Goal: Transaction & Acquisition: Book appointment/travel/reservation

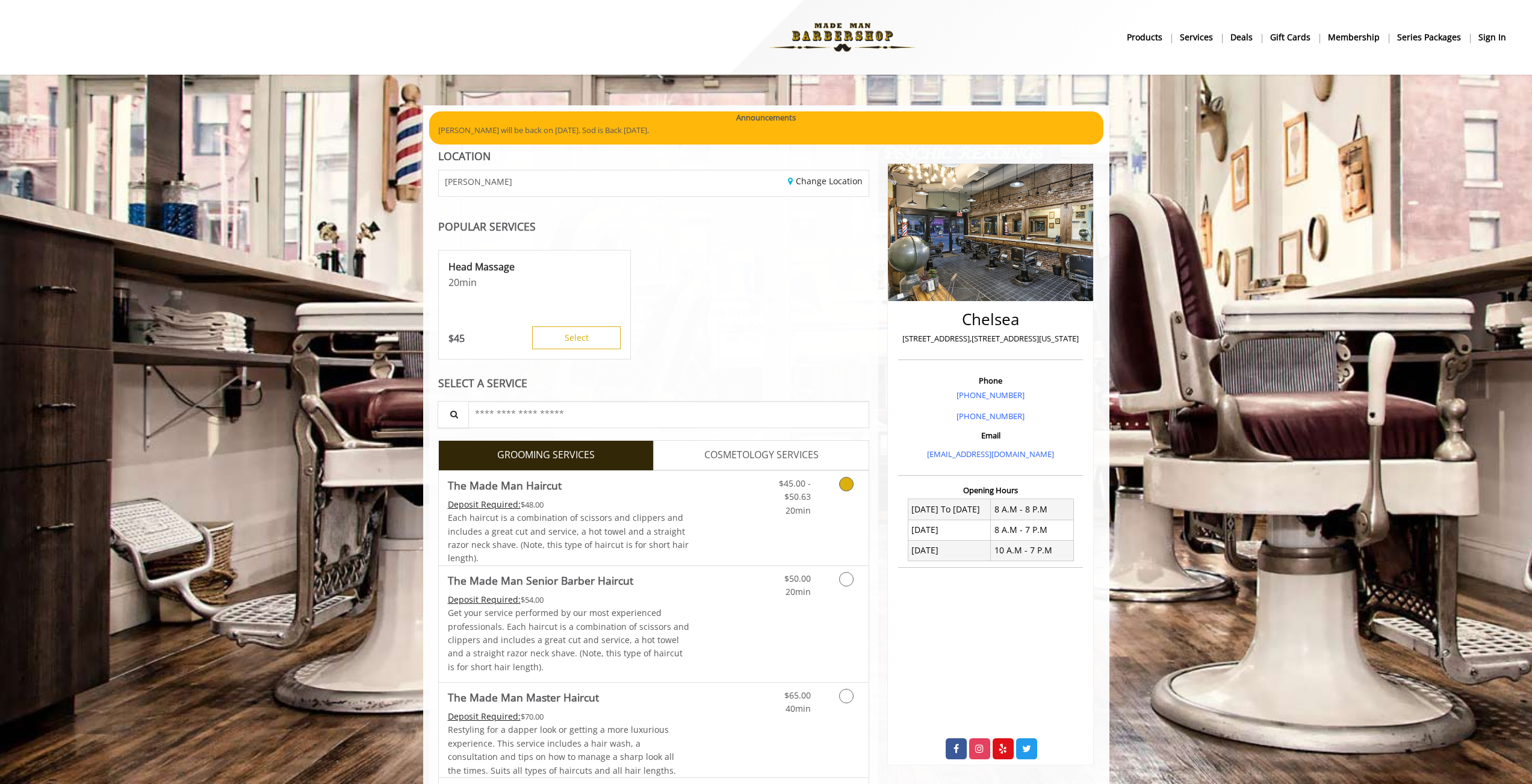
click at [829, 494] on link "Grooming services" at bounding box center [844, 494] width 31 height 46
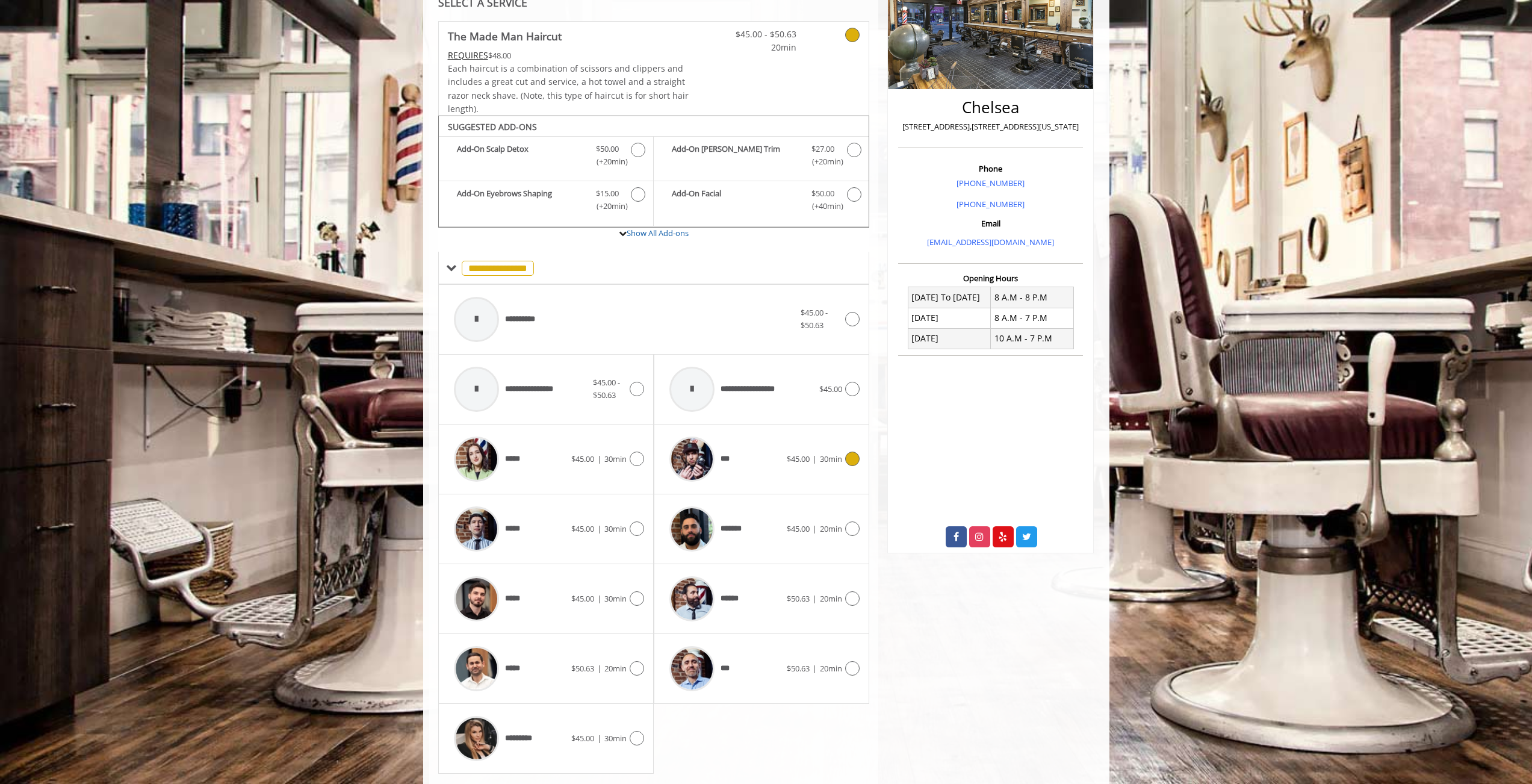
scroll to position [243, 0]
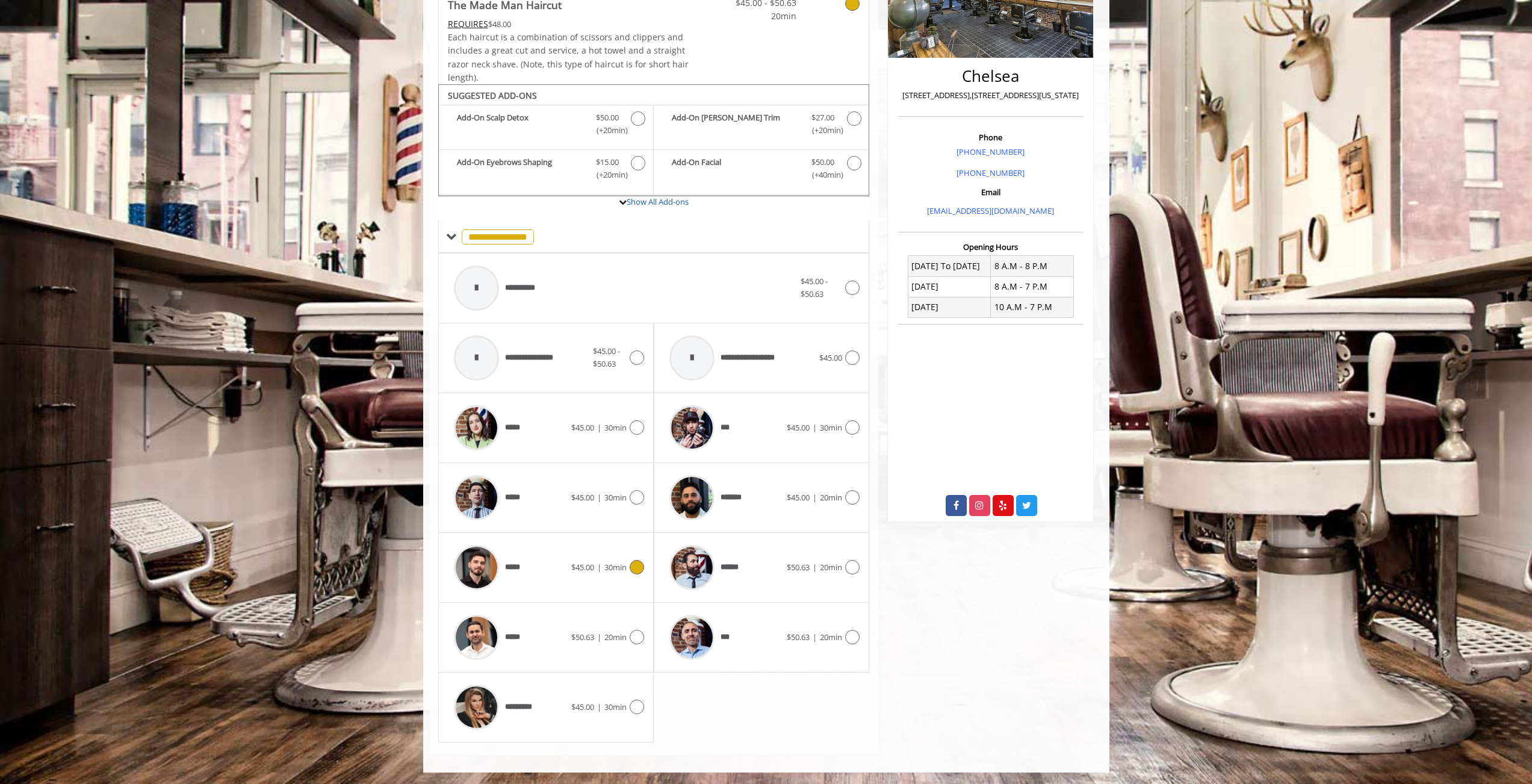
click at [594, 562] on span "$45.00" at bounding box center [582, 567] width 23 height 11
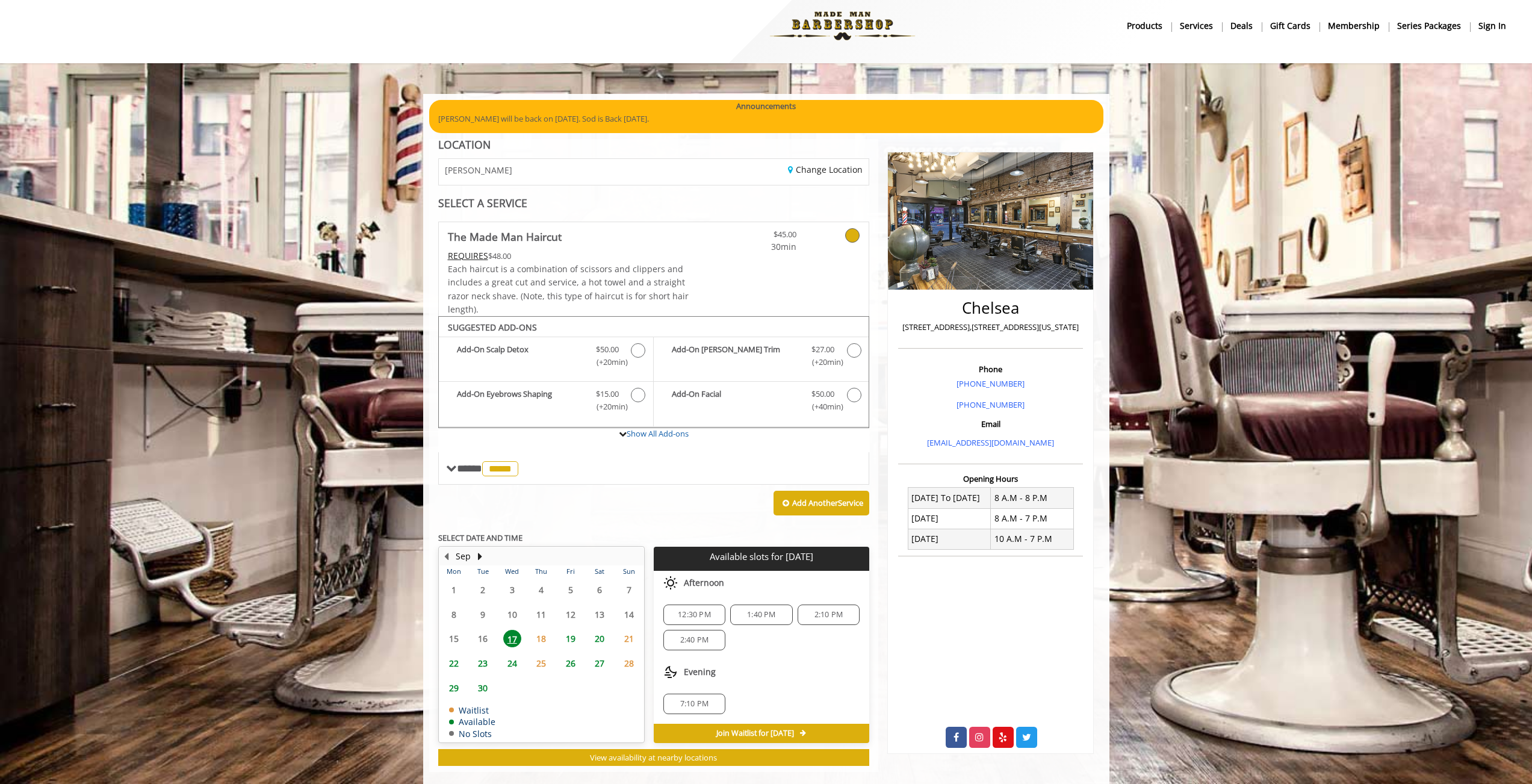
scroll to position [29, 0]
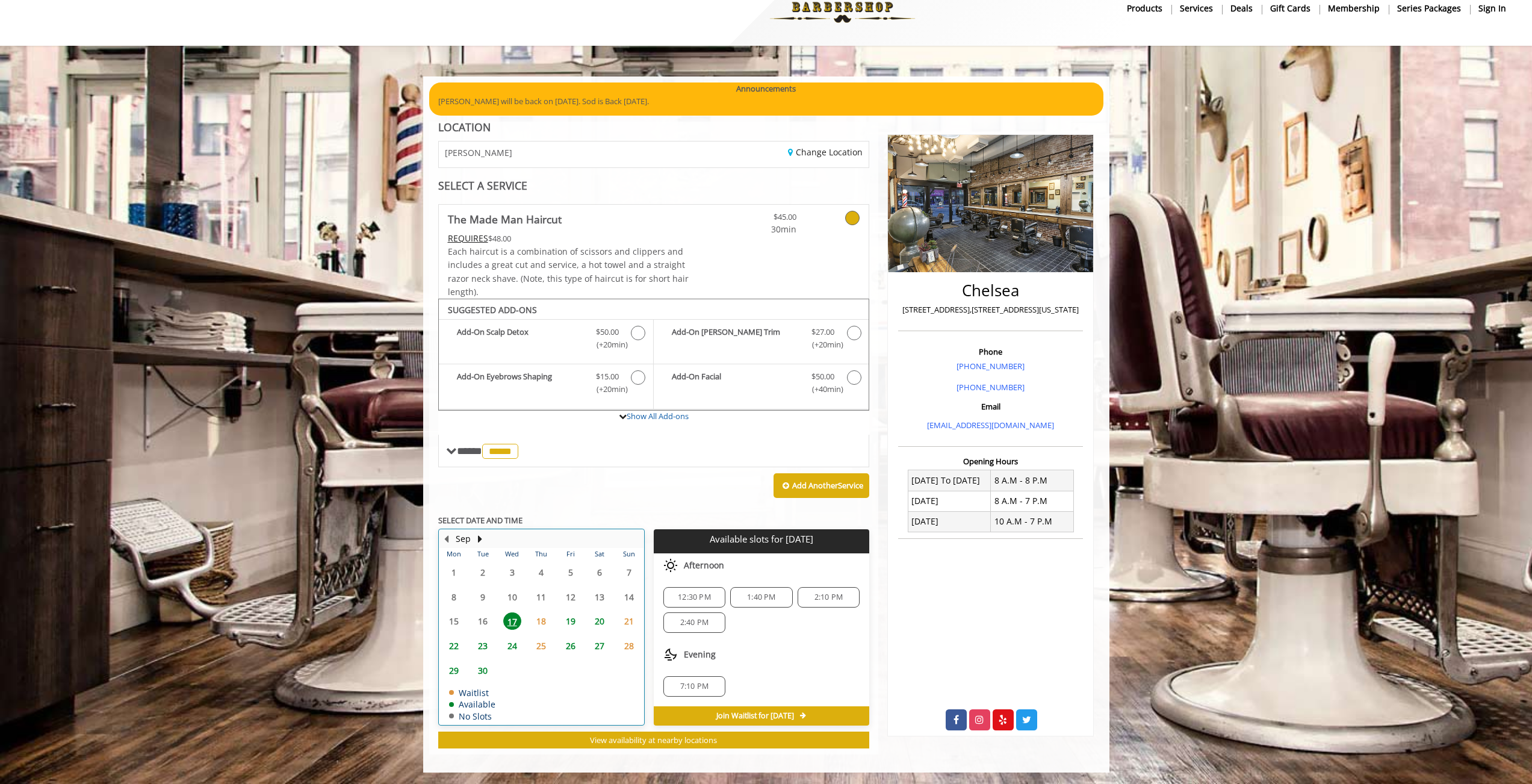
click at [580, 623] on div "19" at bounding box center [570, 620] width 24 height 17
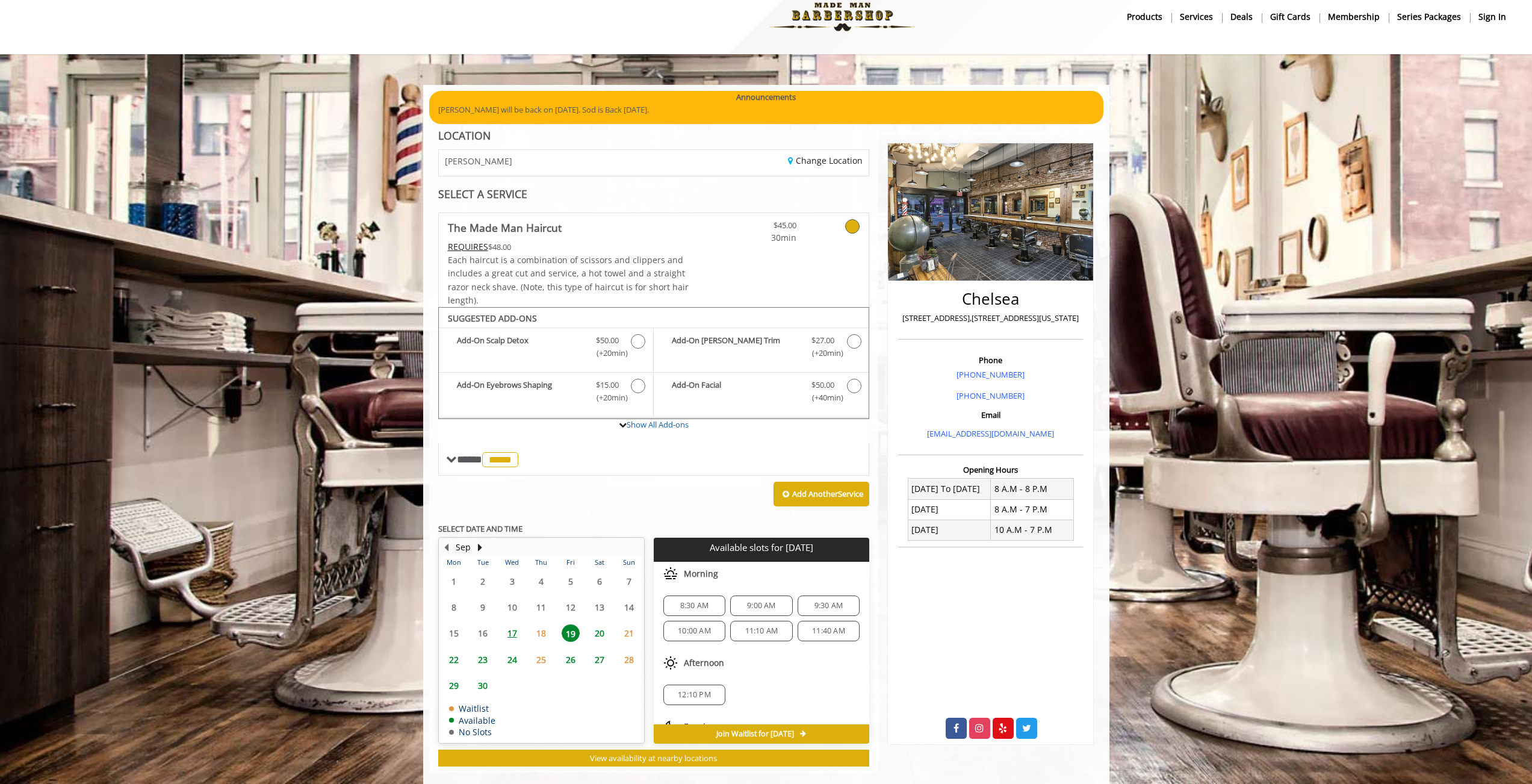
scroll to position [39, 0]
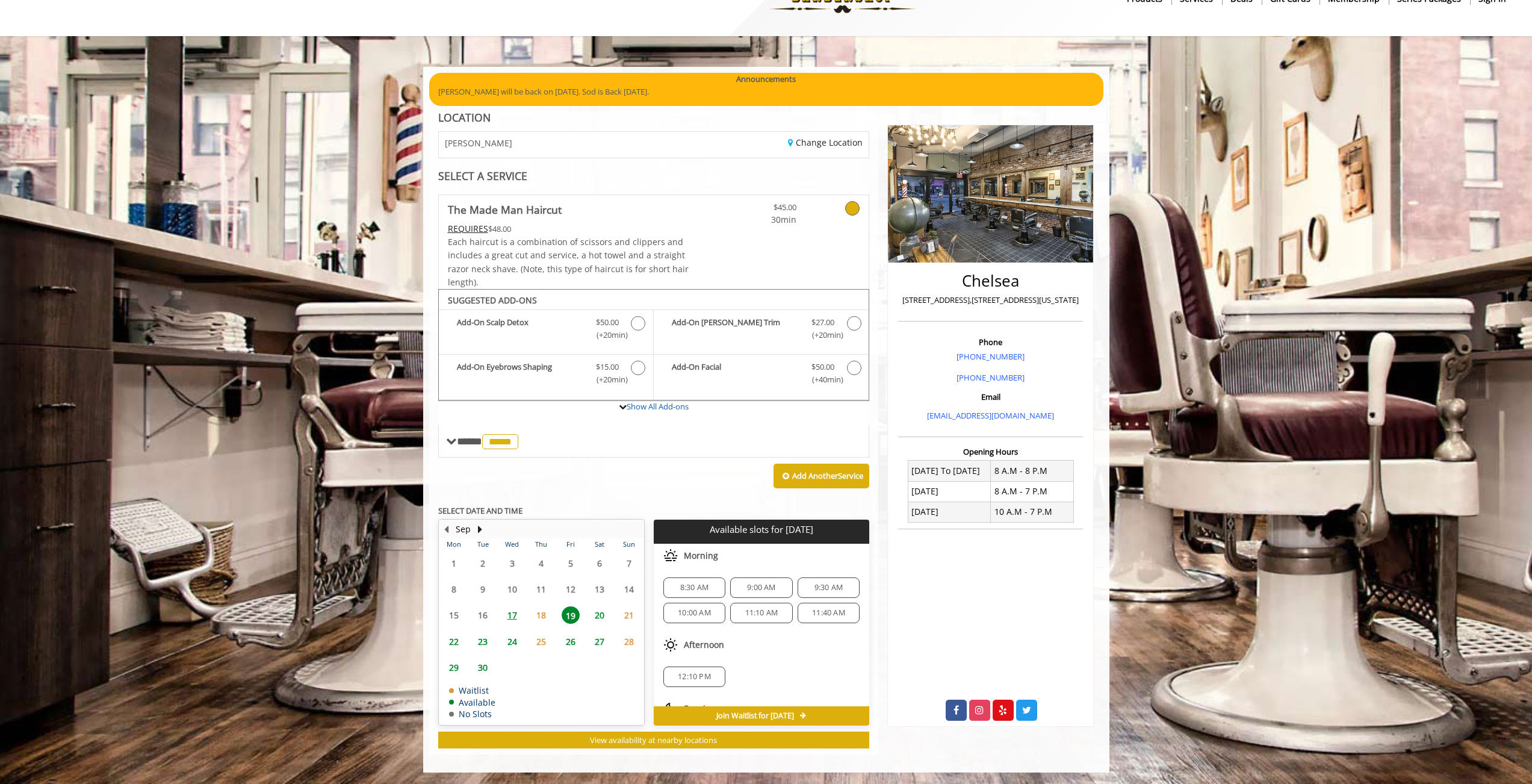
click at [770, 611] on span "11:10 AM" at bounding box center [761, 613] width 33 height 10
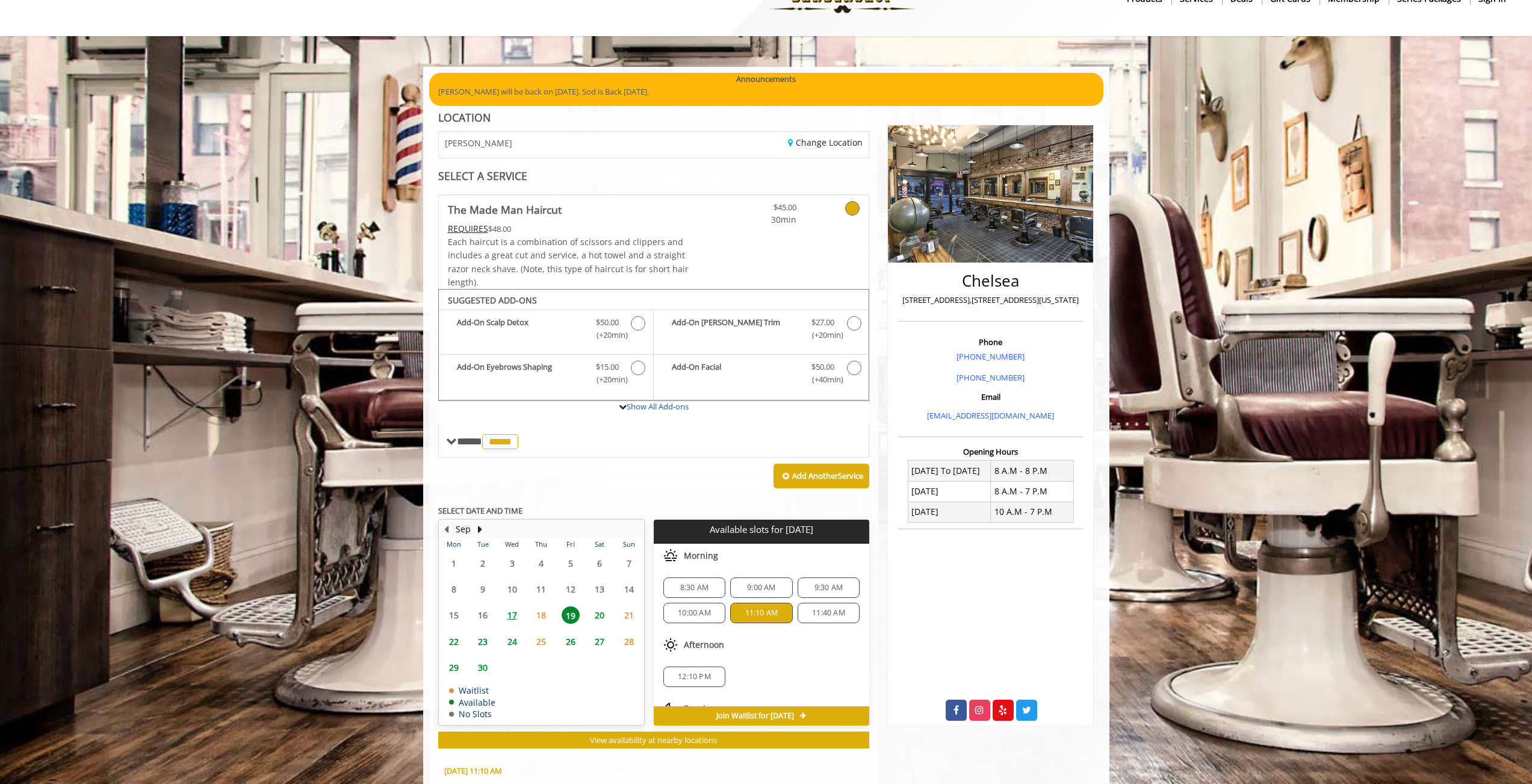
scroll to position [256, 0]
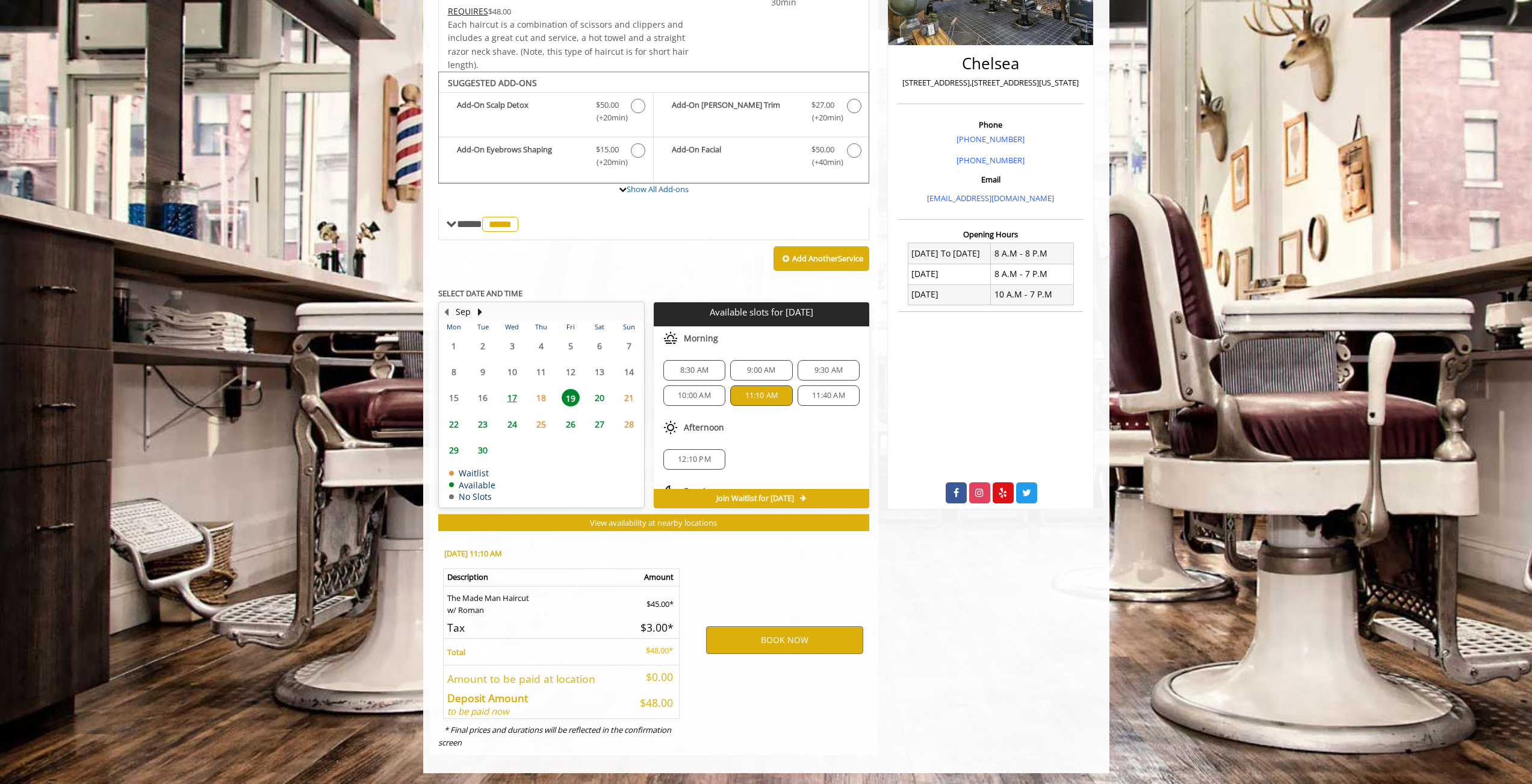
click at [831, 397] on span "11:40 AM" at bounding box center [828, 396] width 33 height 10
click at [800, 634] on button "BOOK NOW" at bounding box center [784, 640] width 157 height 28
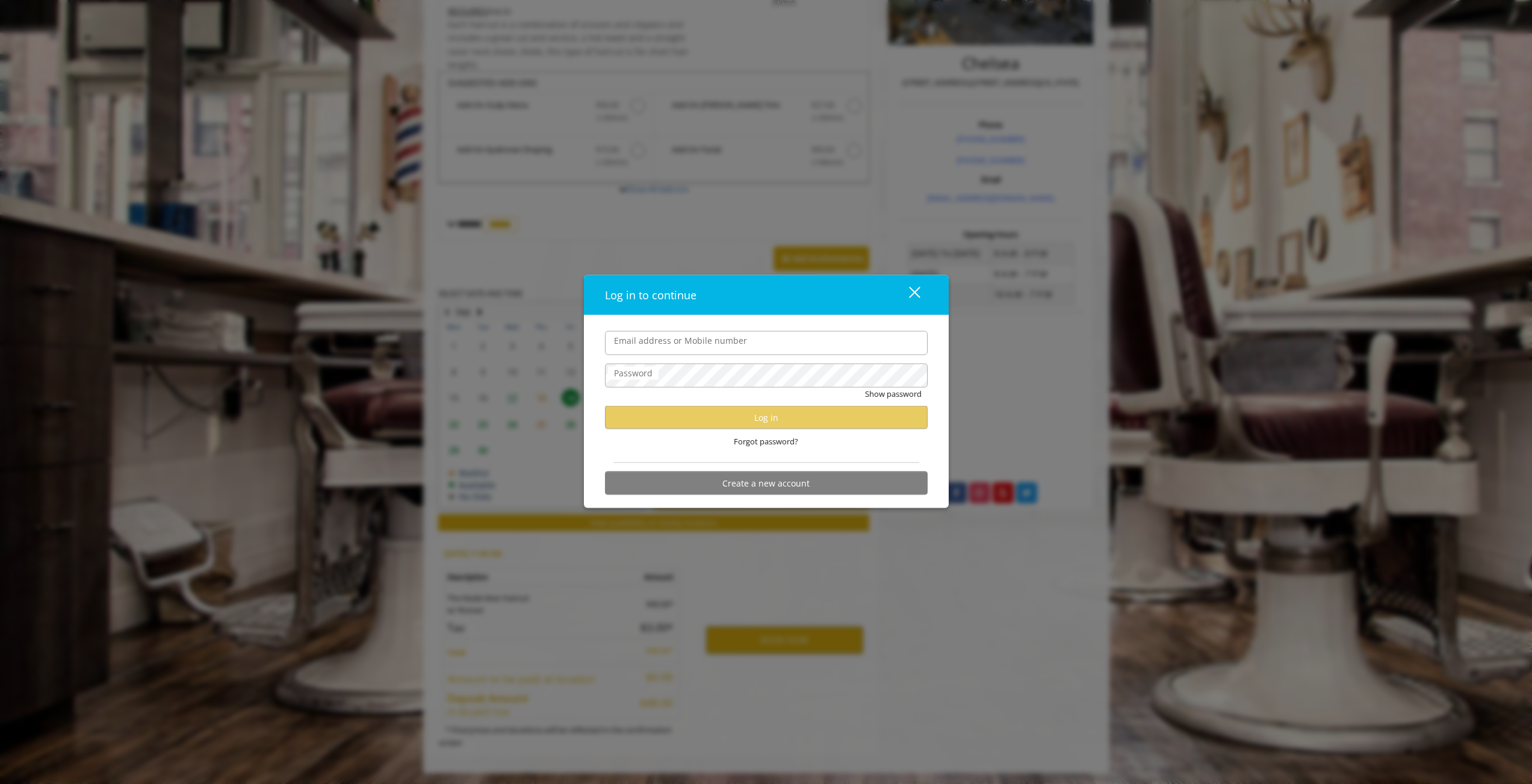
click at [696, 350] on input "Email address or Mobile number" at bounding box center [766, 342] width 323 height 24
type input "*"
type input "**********"
click at [865, 387] on button "Show password" at bounding box center [893, 393] width 57 height 13
click at [726, 418] on button "Log in" at bounding box center [766, 417] width 323 height 23
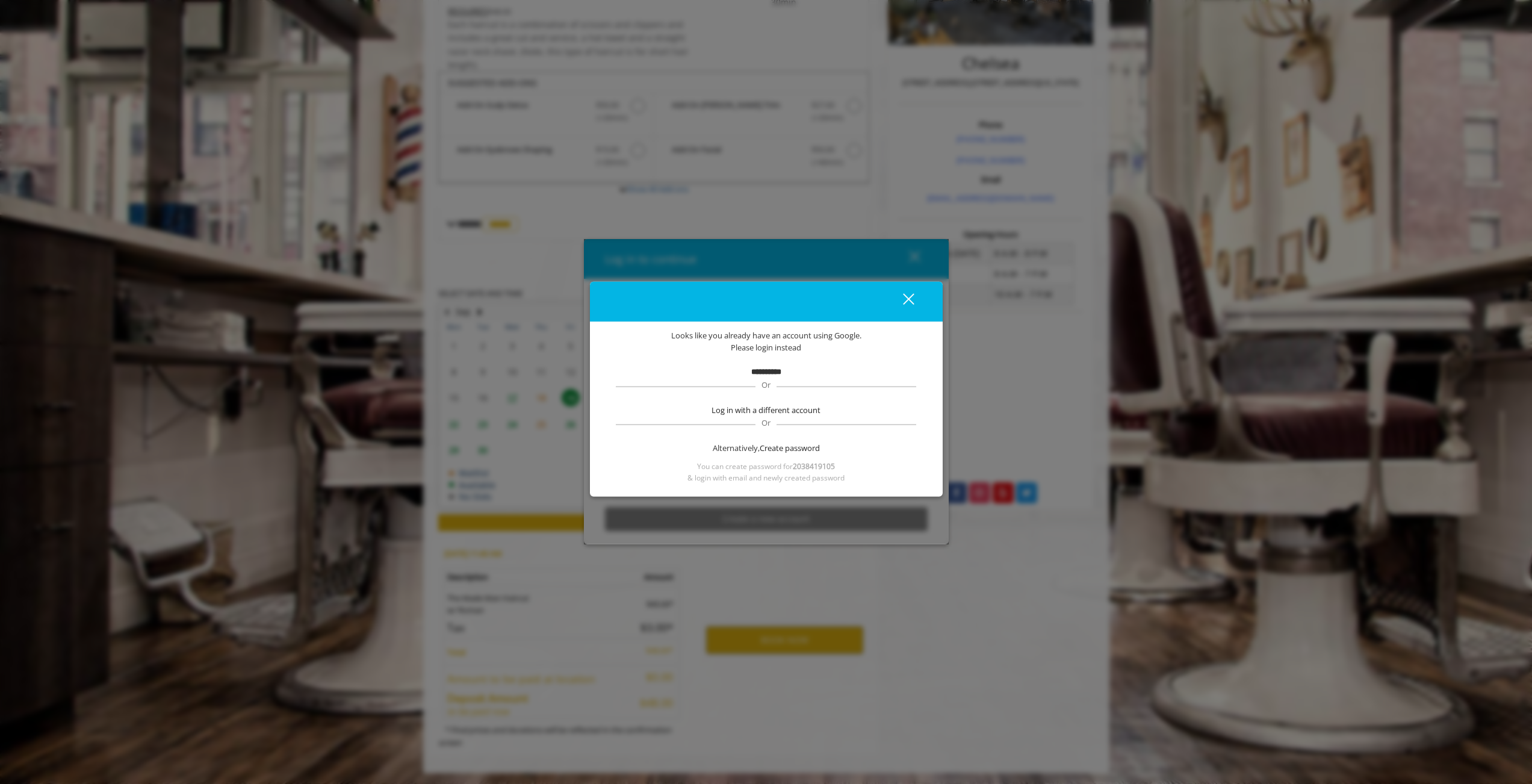
click at [904, 299] on div "close" at bounding box center [901, 302] width 24 height 18
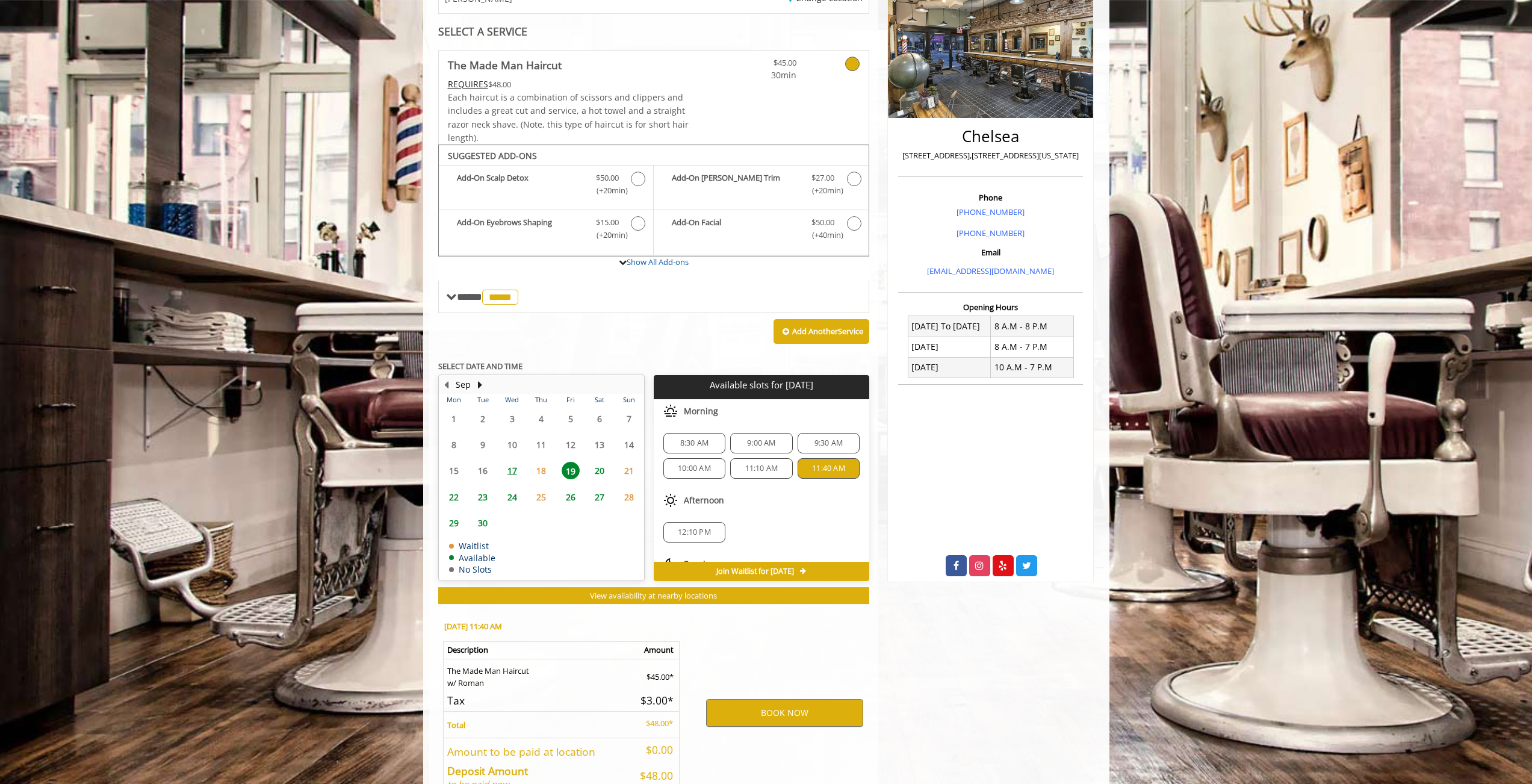
scroll to position [0, 0]
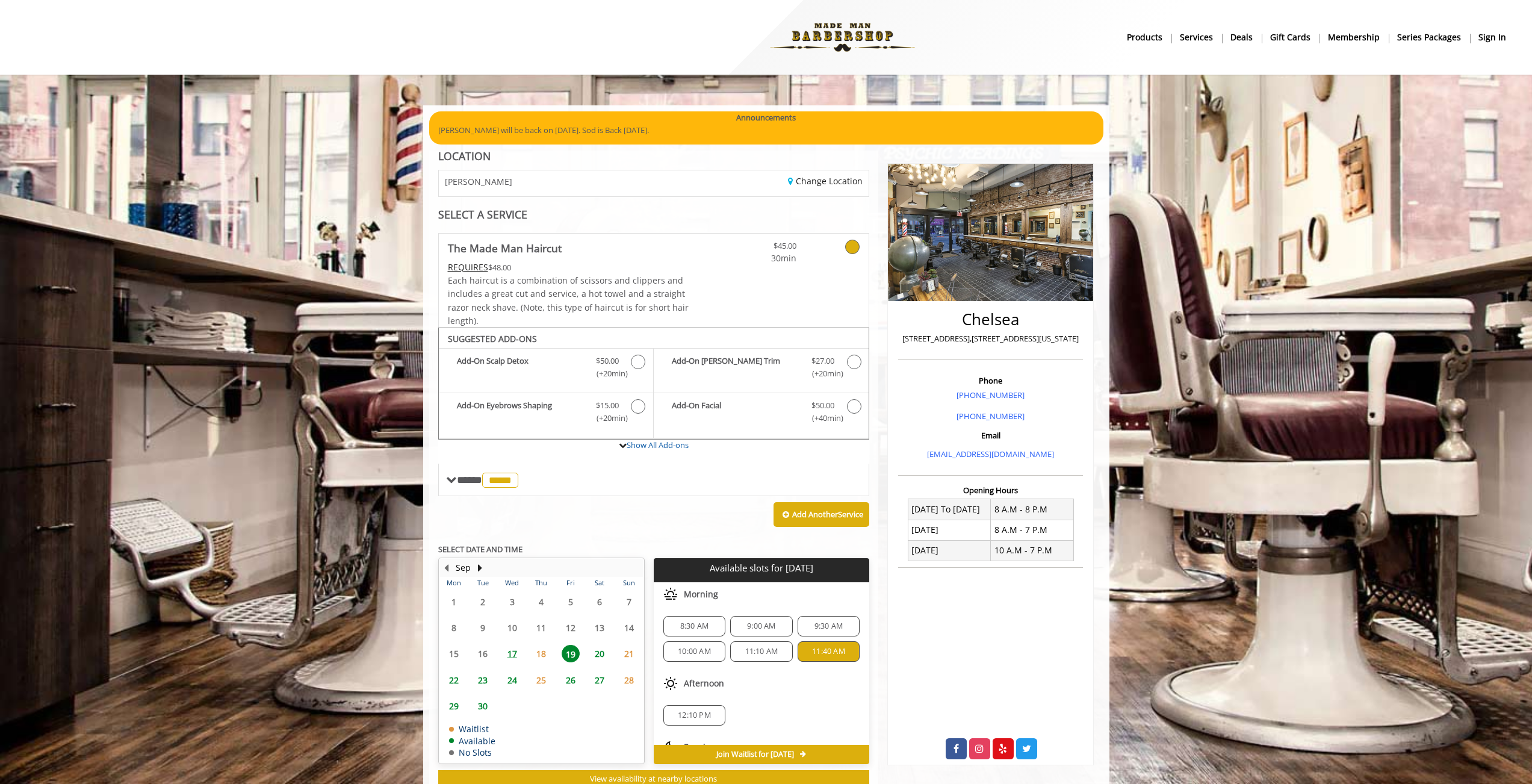
click at [1484, 35] on b "sign in" at bounding box center [1492, 37] width 28 height 13
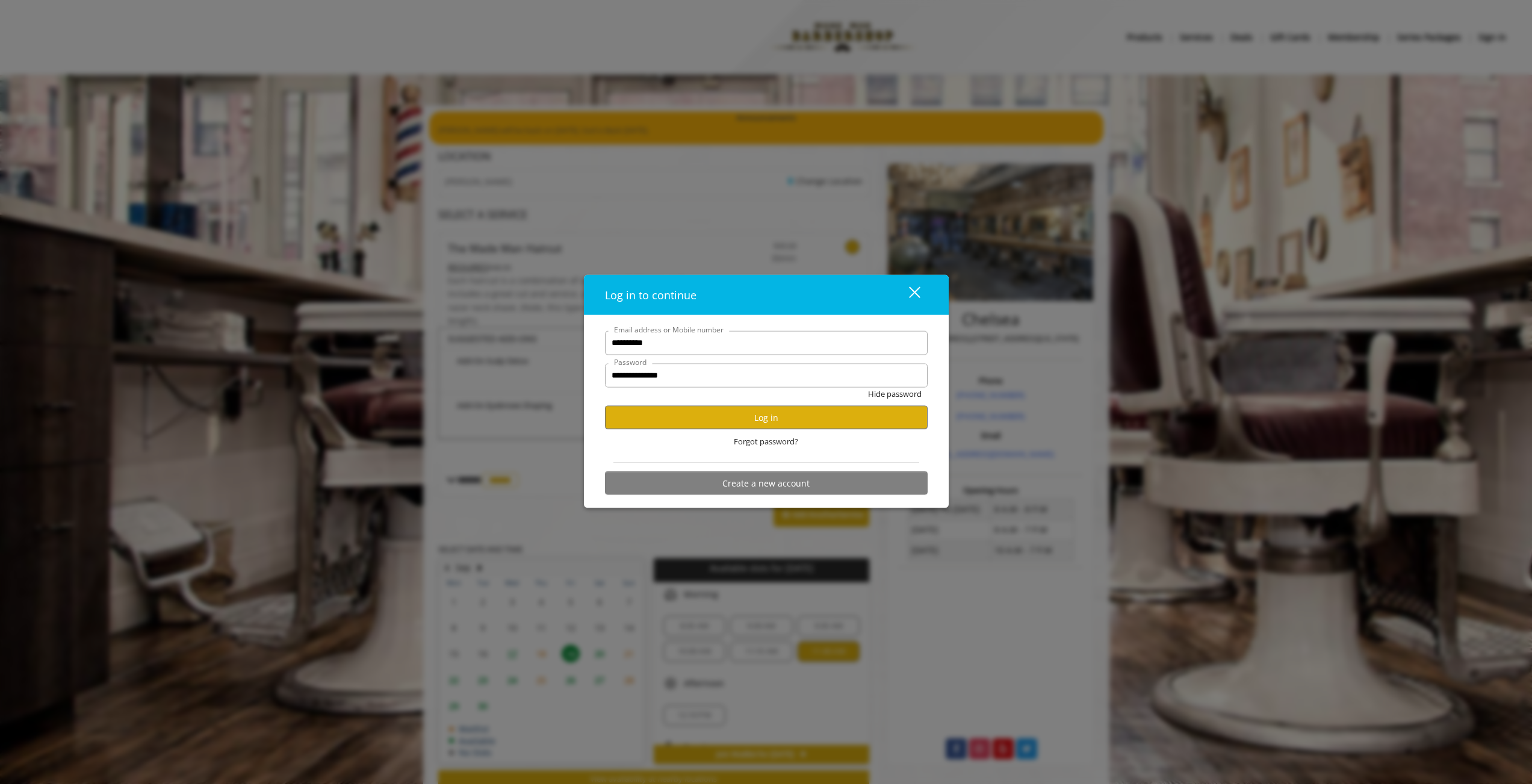
click at [913, 297] on div "close" at bounding box center [907, 295] width 24 height 18
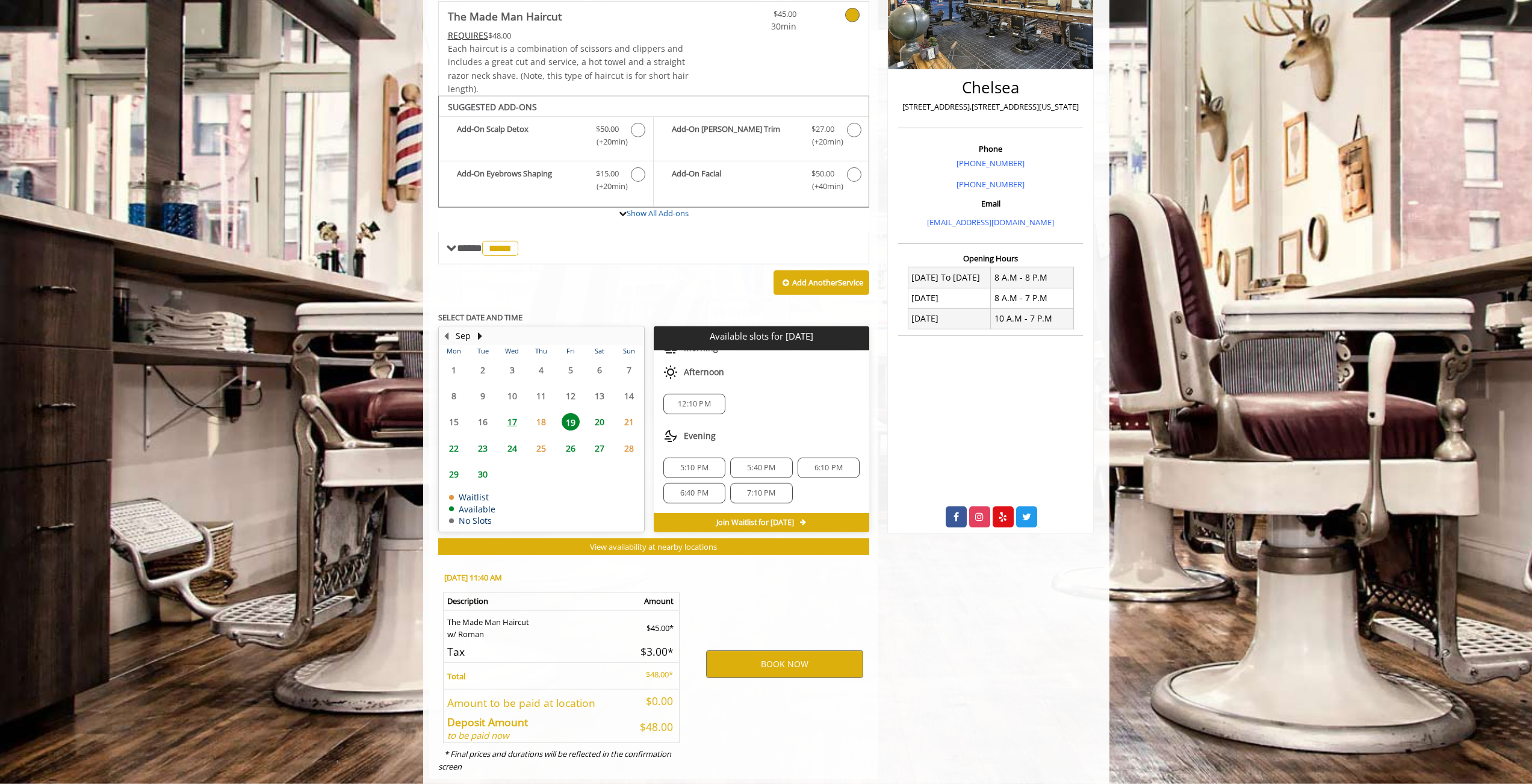
scroll to position [256, 0]
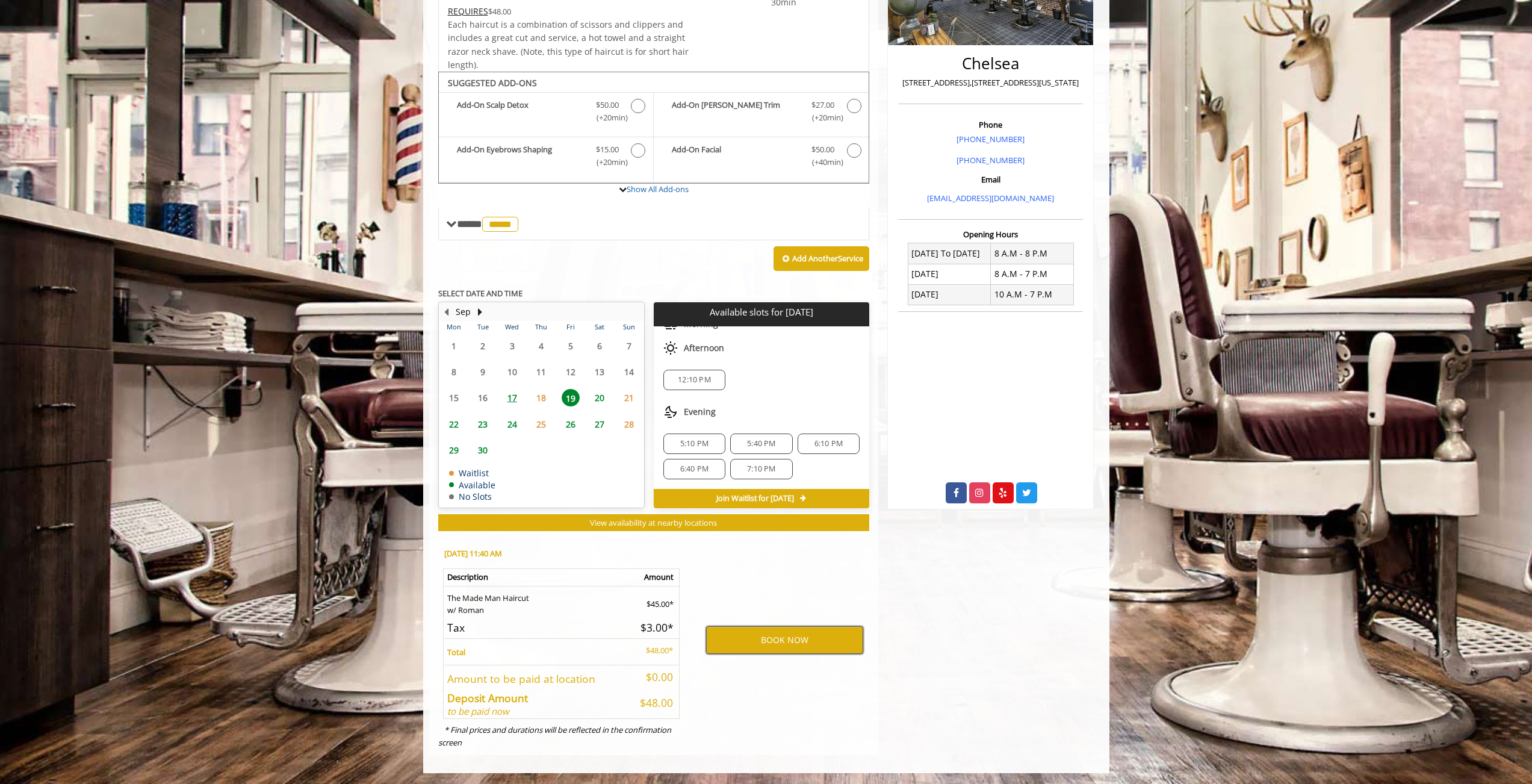
click at [758, 644] on button "BOOK NOW" at bounding box center [784, 640] width 157 height 28
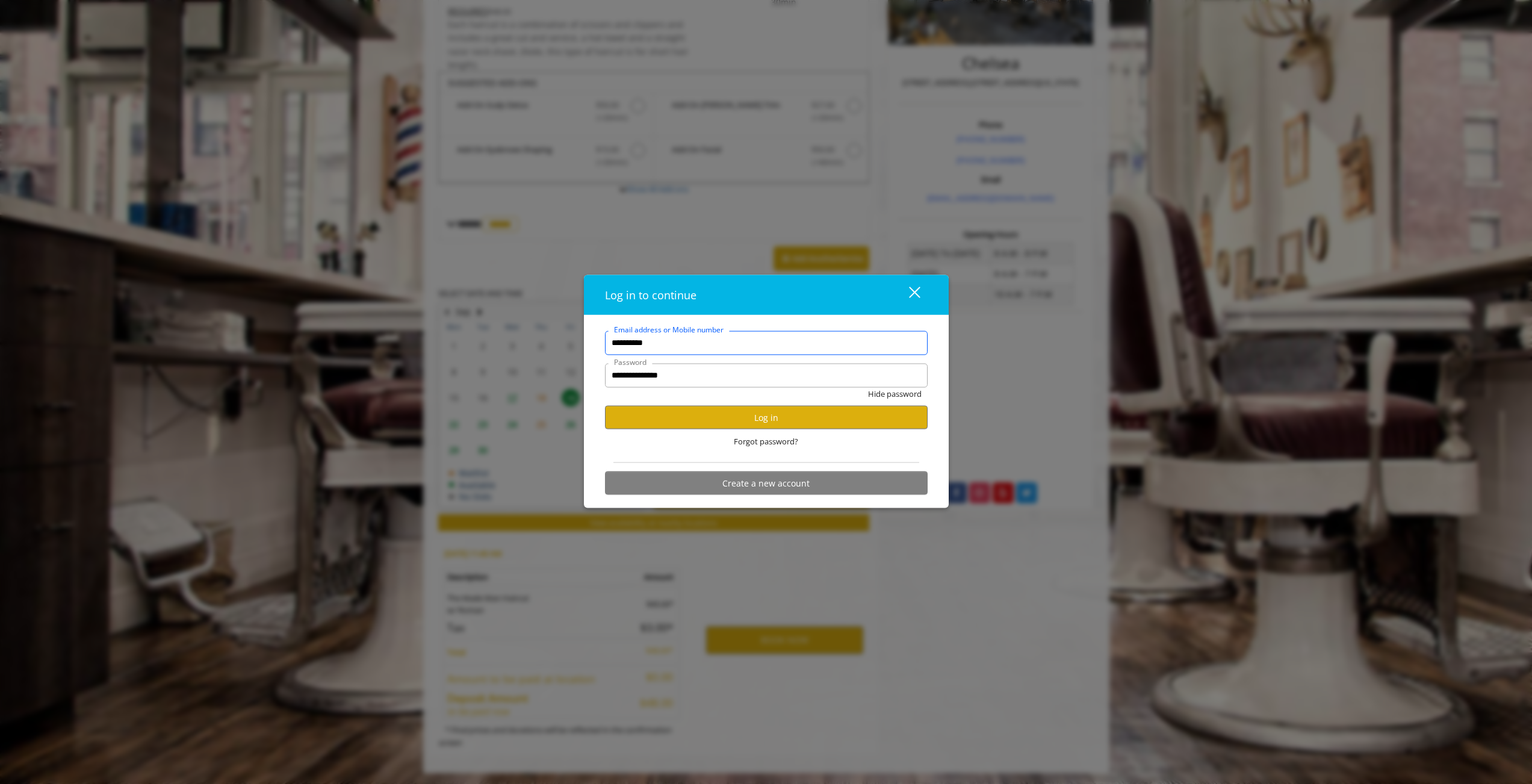
click at [681, 348] on input "**********" at bounding box center [766, 342] width 323 height 24
click at [715, 410] on button "Log in" at bounding box center [766, 417] width 323 height 23
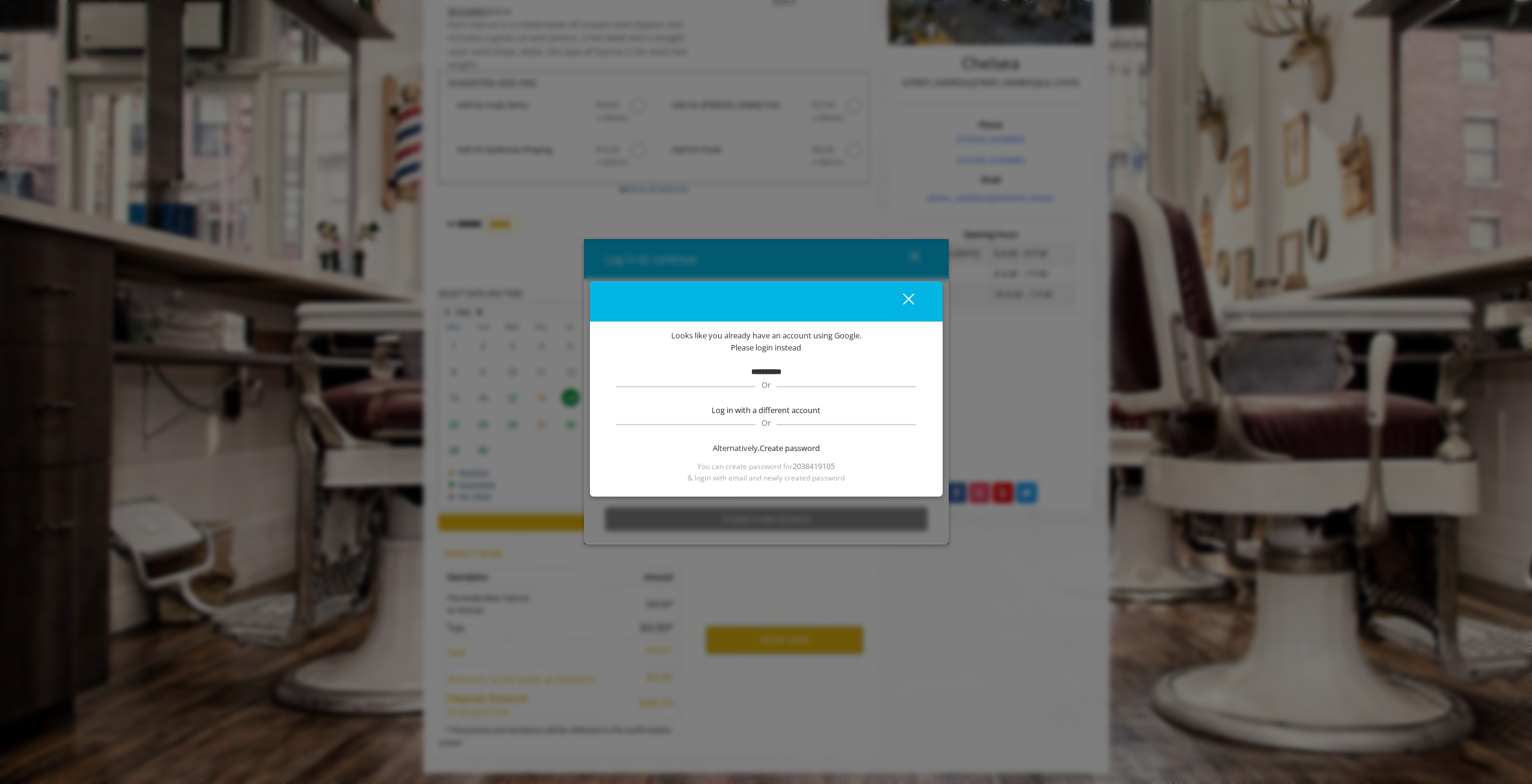
click at [761, 368] on b "**********" at bounding box center [766, 372] width 30 height 8
click at [772, 413] on span "Log in with a different account" at bounding box center [765, 410] width 109 height 13
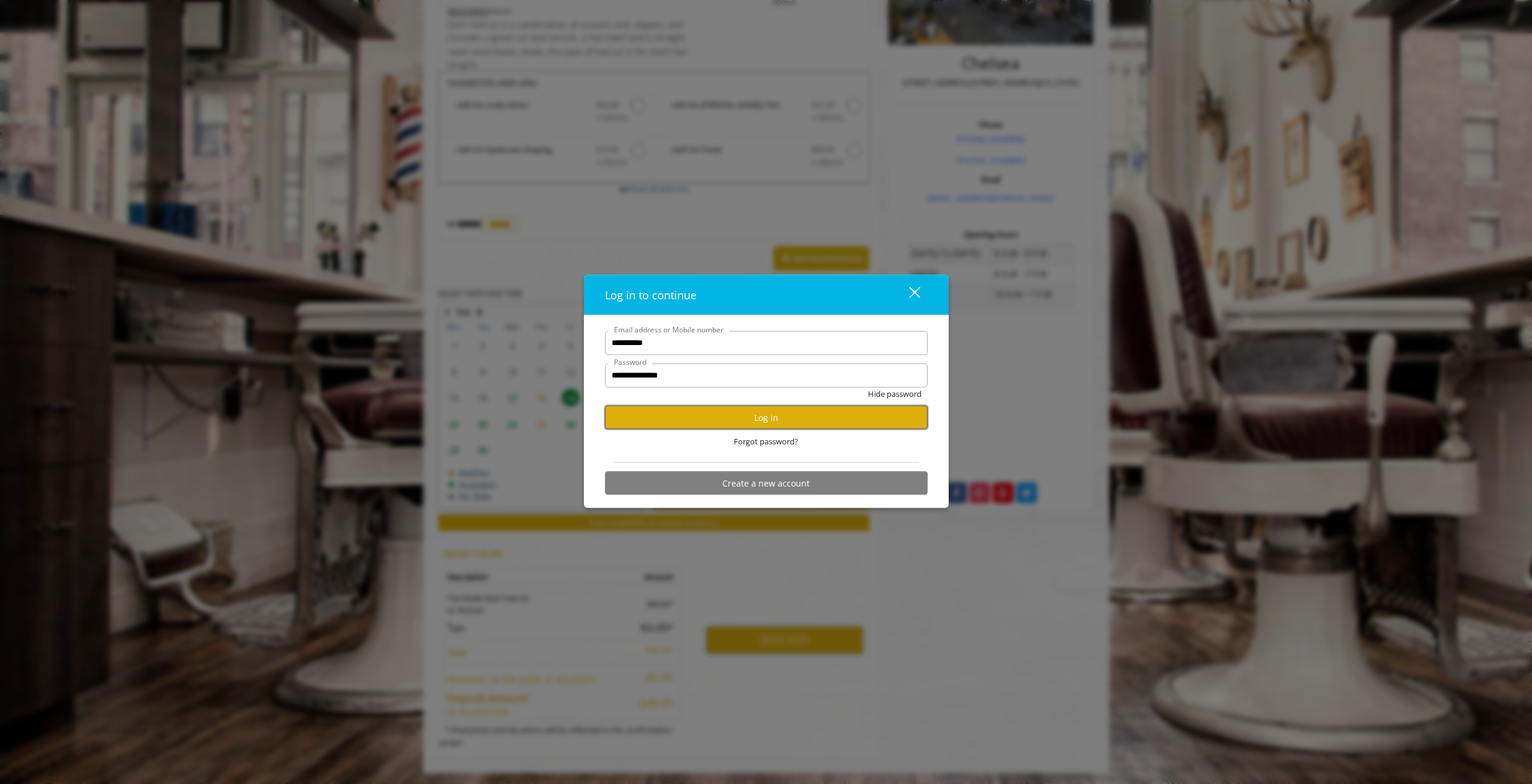
click at [741, 421] on button "Log in" at bounding box center [766, 417] width 323 height 23
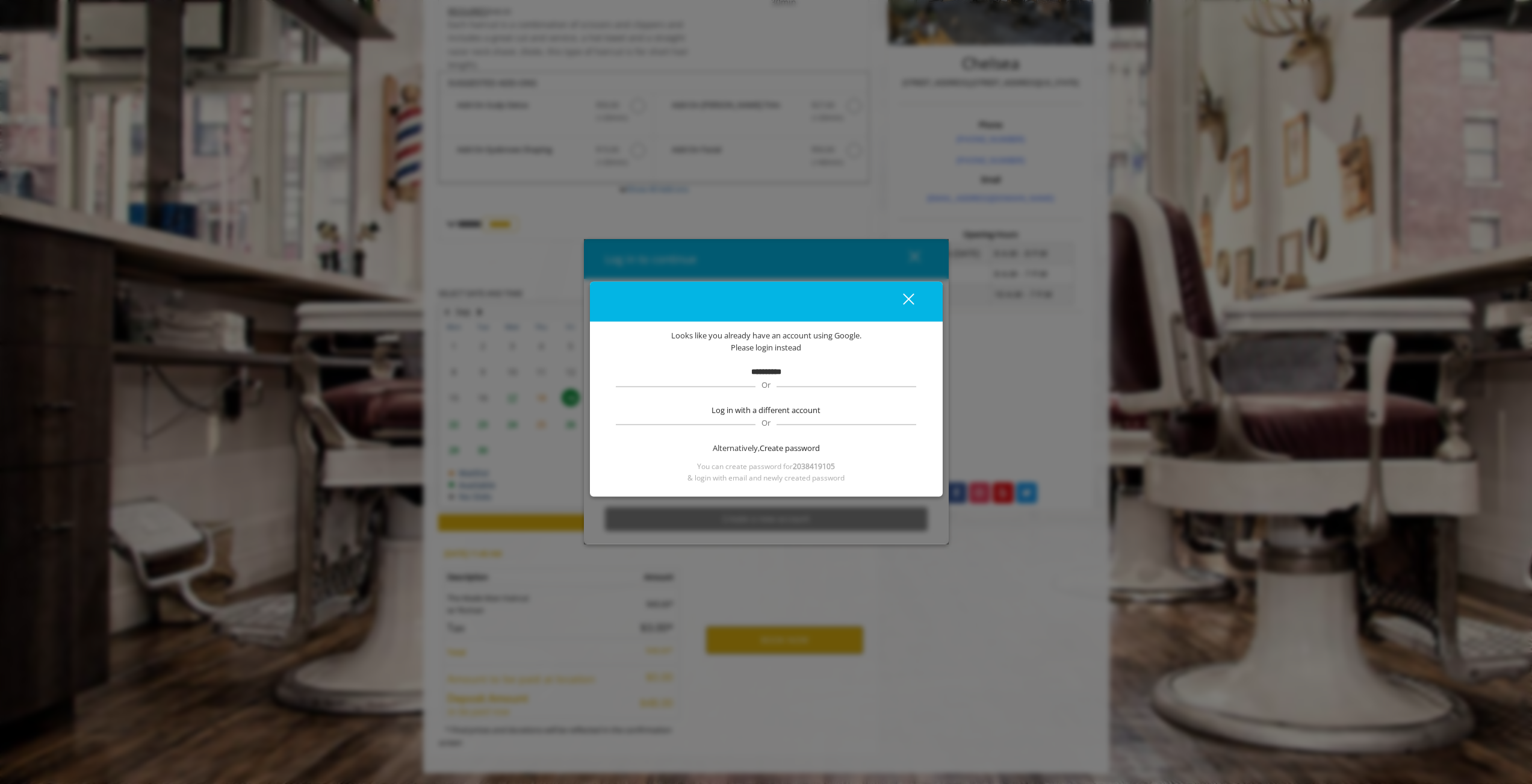
click at [914, 297] on button "close" at bounding box center [901, 301] width 41 height 25
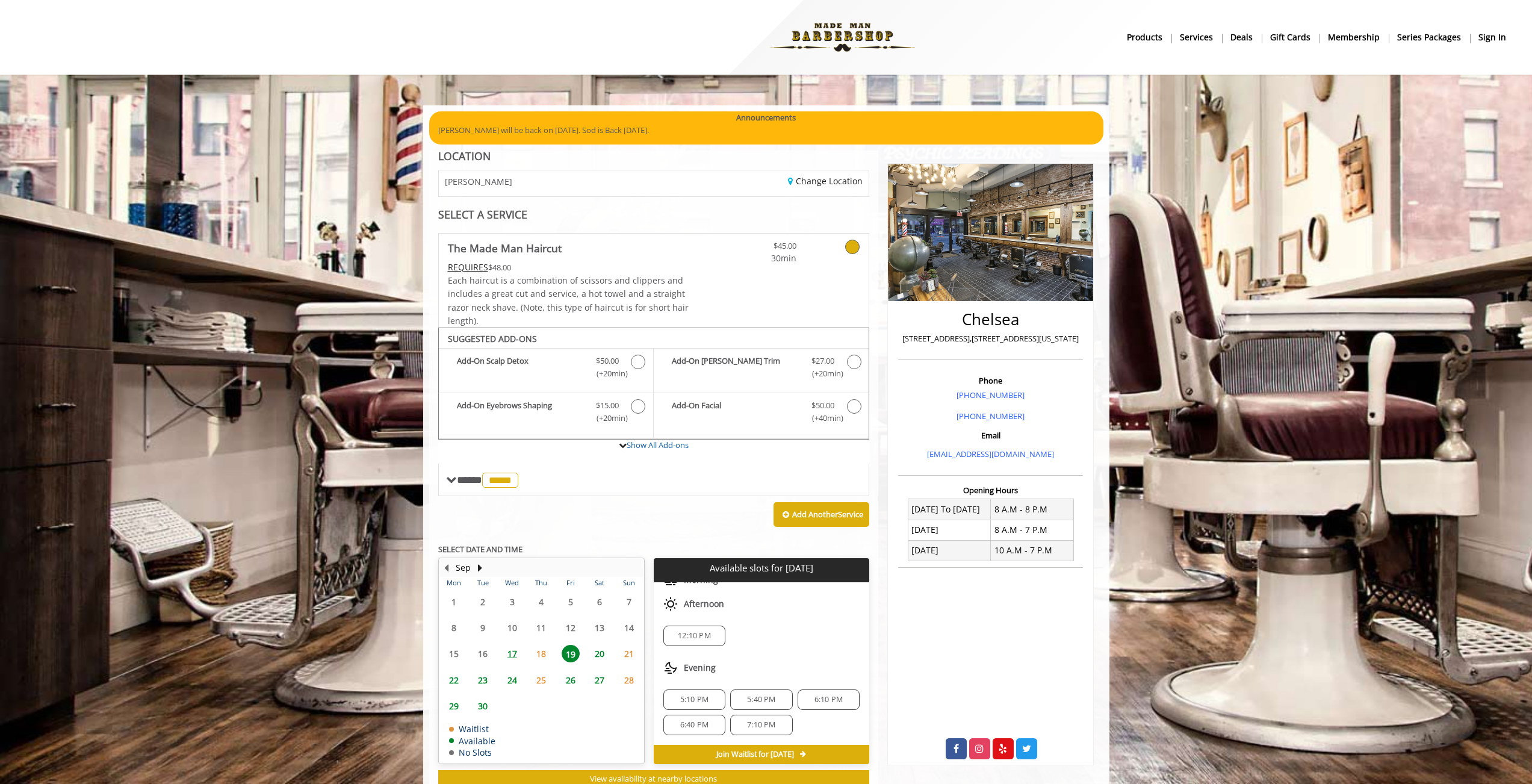
scroll to position [0, 0]
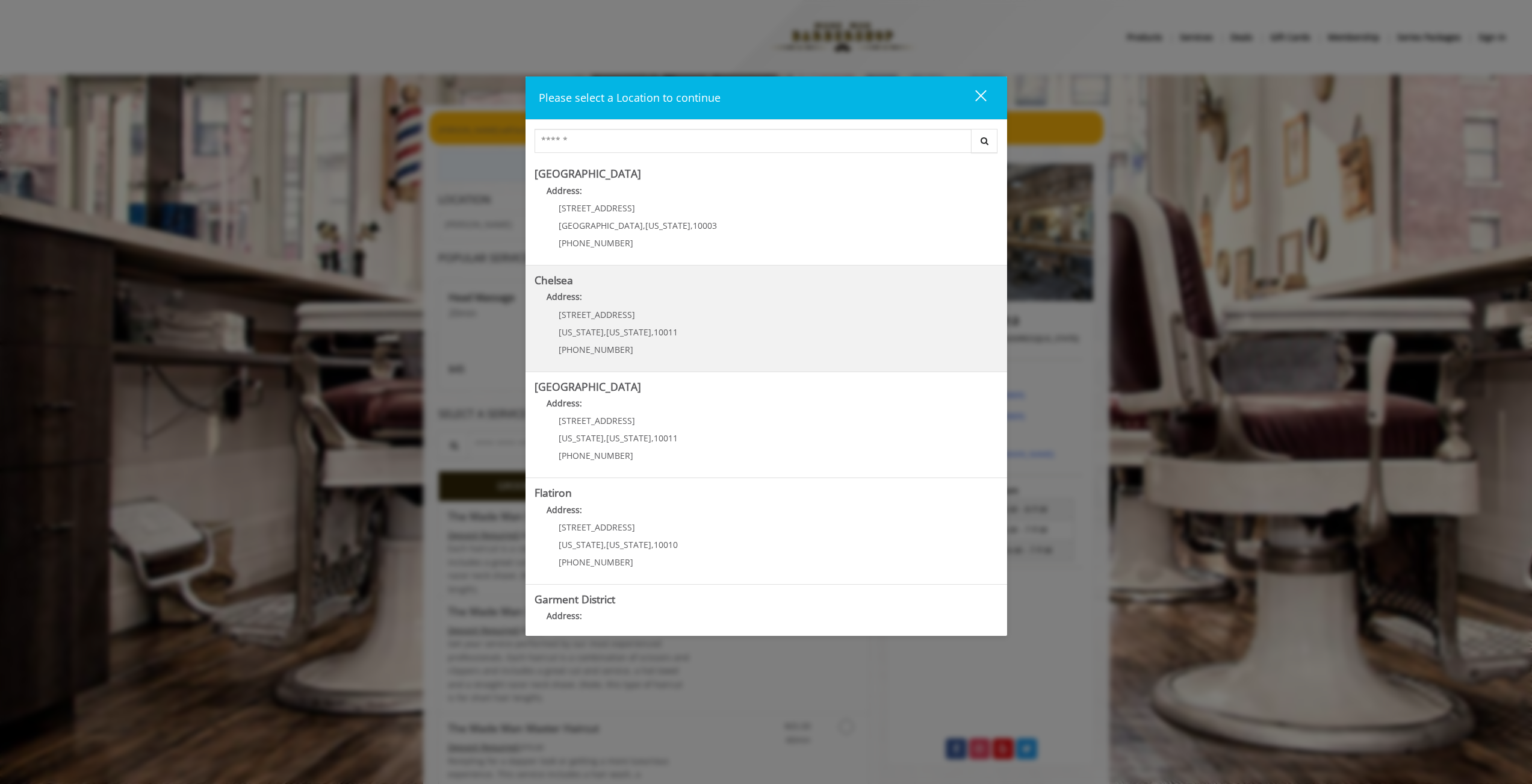
click at [613, 293] on p "Address:" at bounding box center [765, 299] width 463 height 19
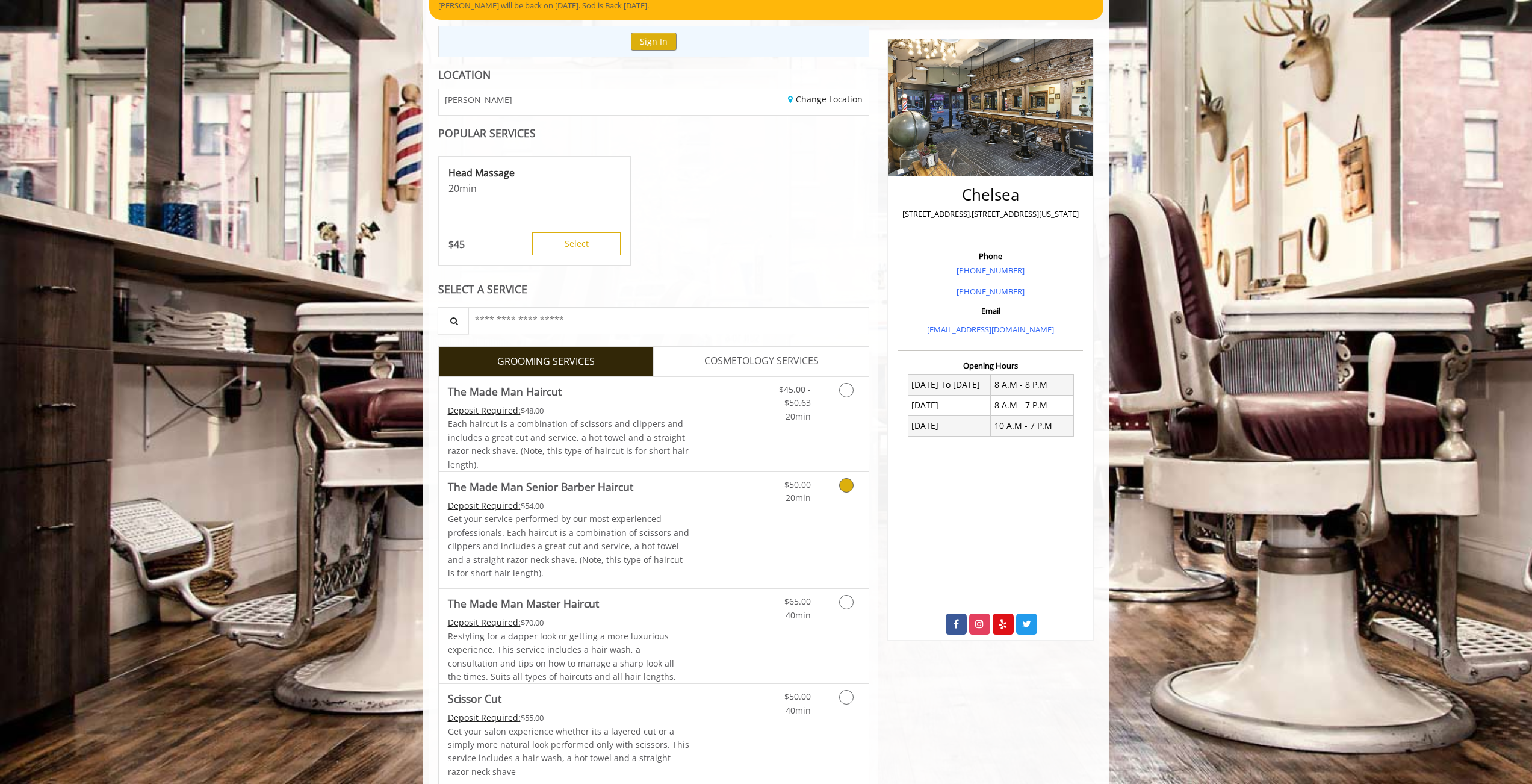
scroll to position [125, 0]
click at [758, 443] on link "Discounted Price" at bounding box center [725, 423] width 72 height 94
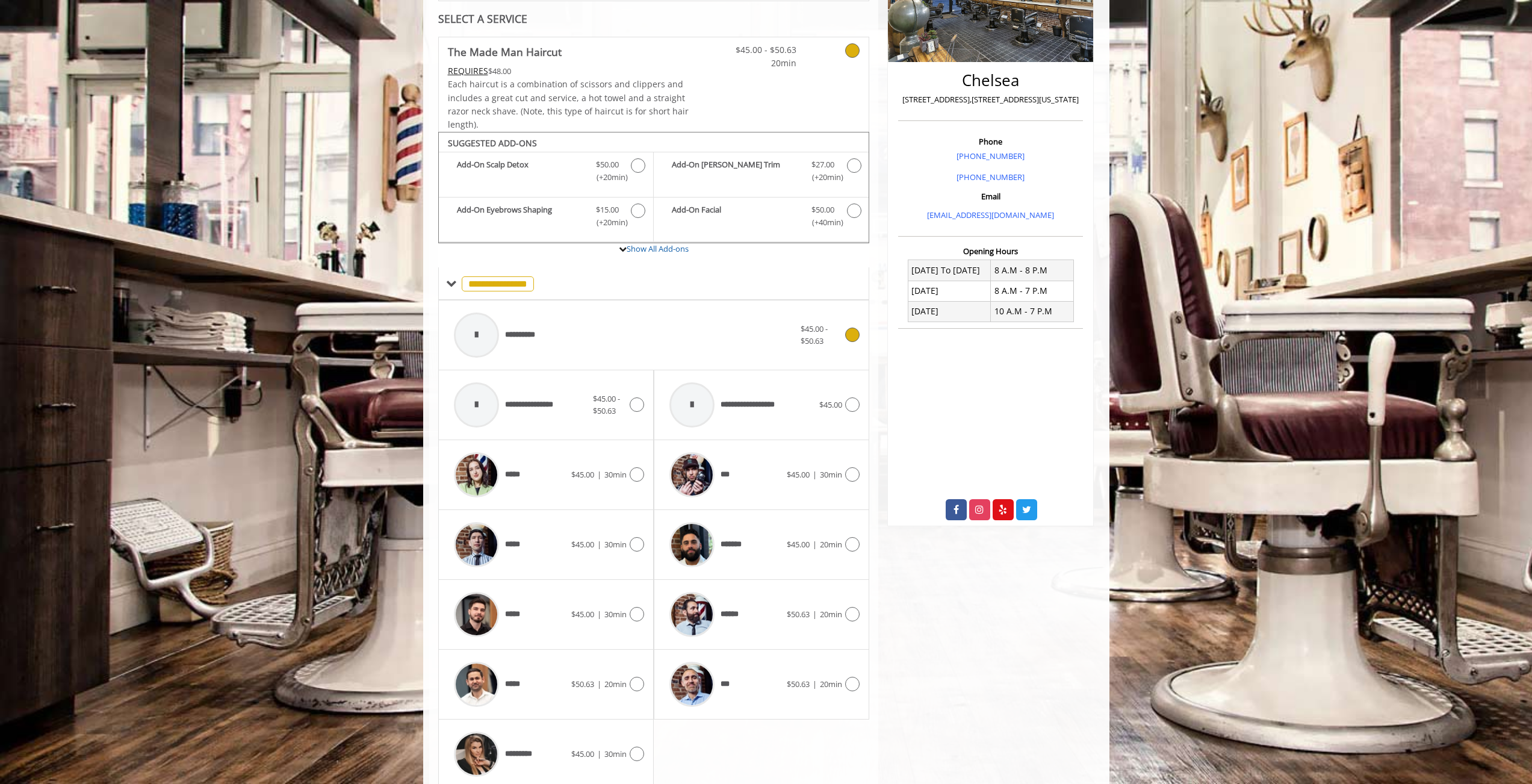
scroll to position [286, 0]
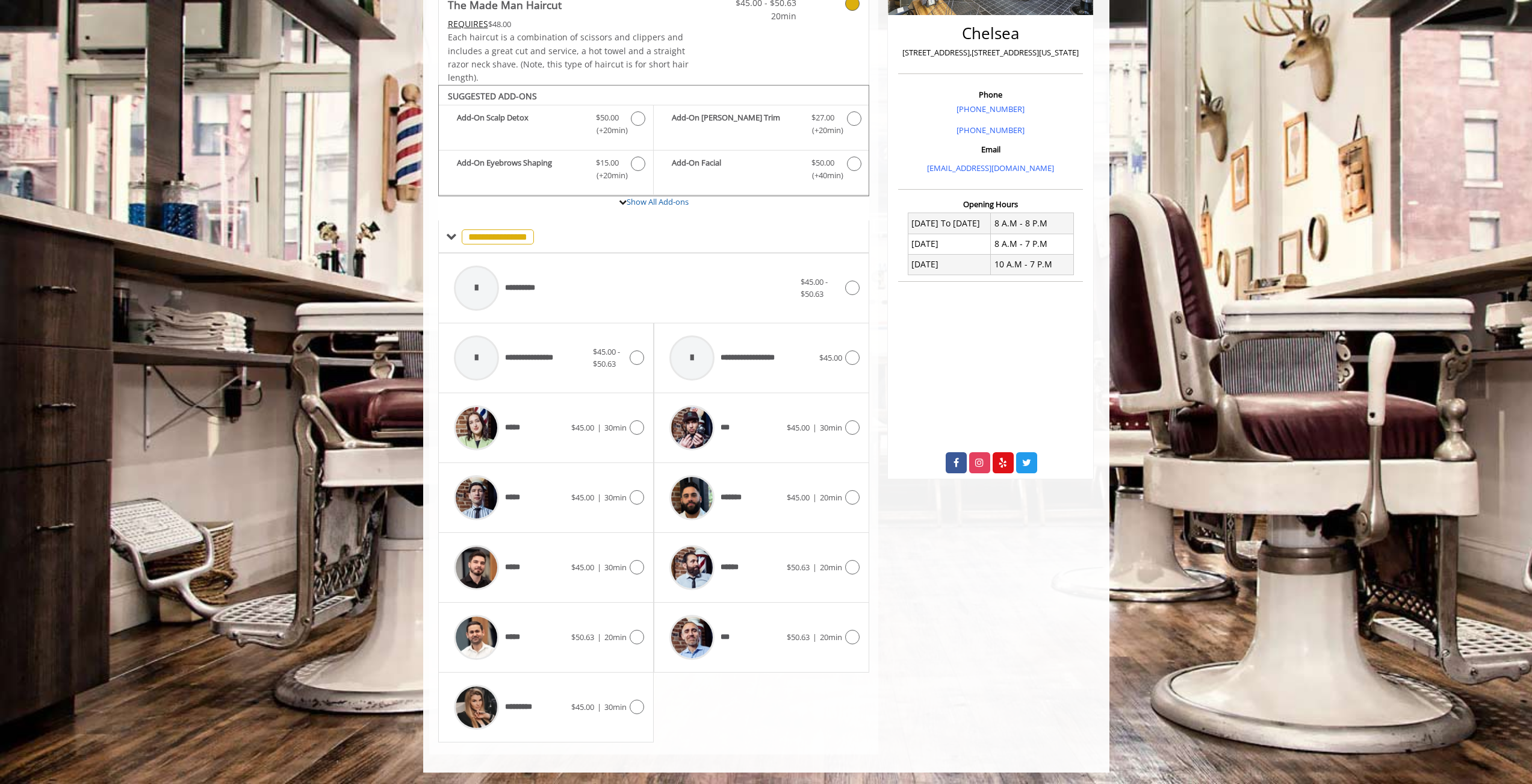
click at [604, 596] on div "***** $45.00 | 30min" at bounding box center [545, 568] width 215 height 70
click at [633, 574] on div at bounding box center [635, 567] width 17 height 14
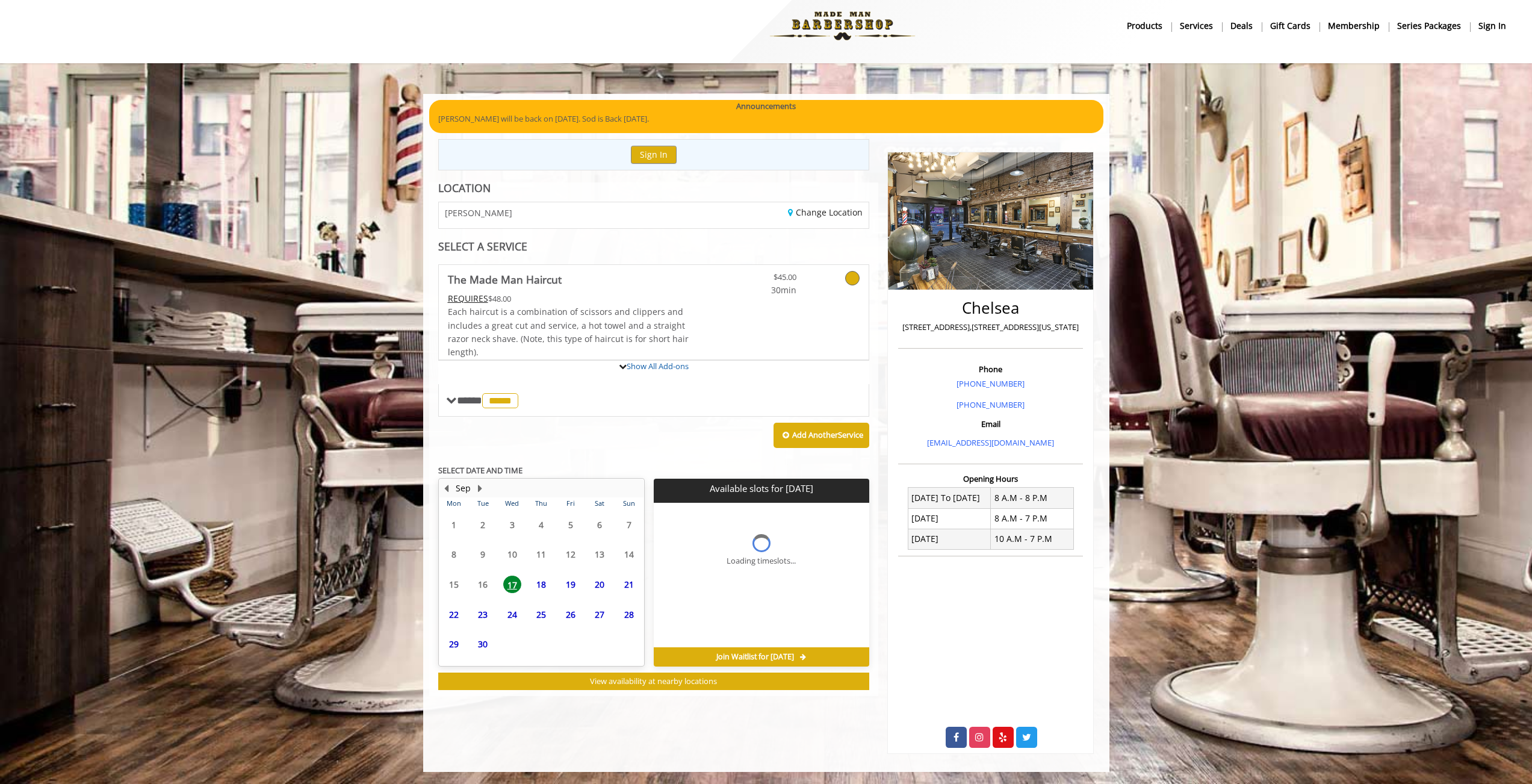
scroll to position [11, 0]
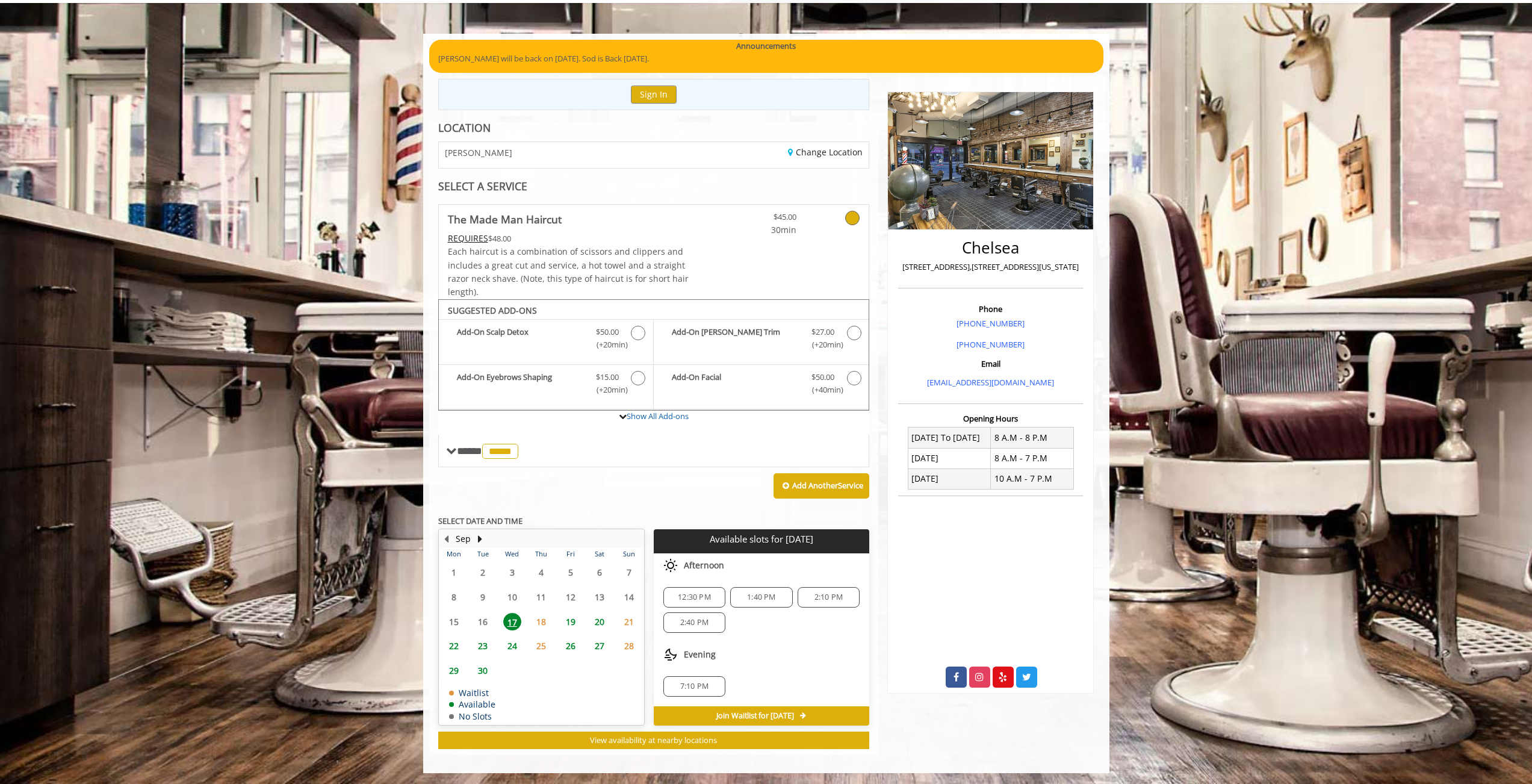
click at [574, 622] on span "19" at bounding box center [571, 621] width 18 height 17
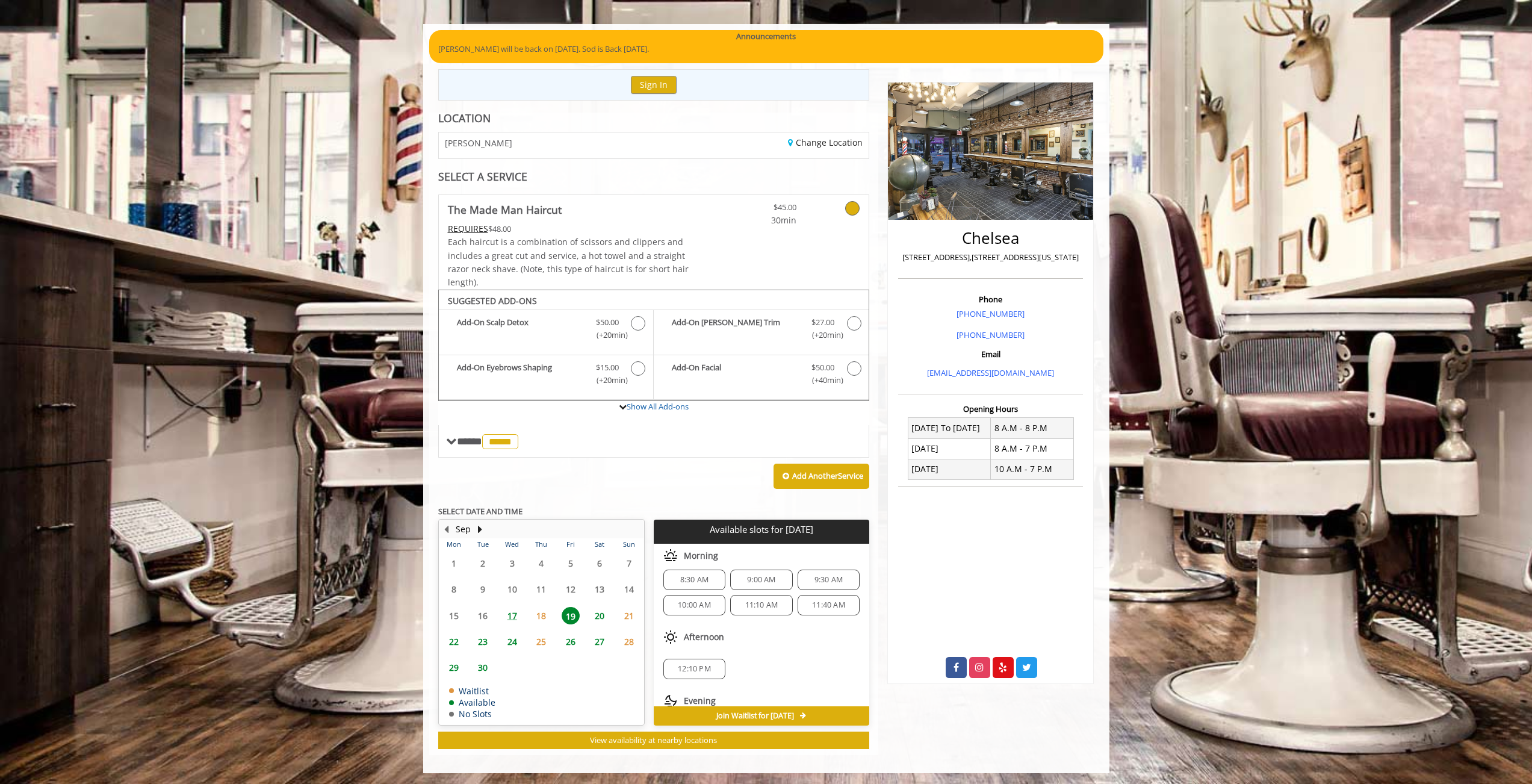
scroll to position [11, 0]
click at [774, 601] on span "11:10 AM" at bounding box center [760, 602] width 51 height 10
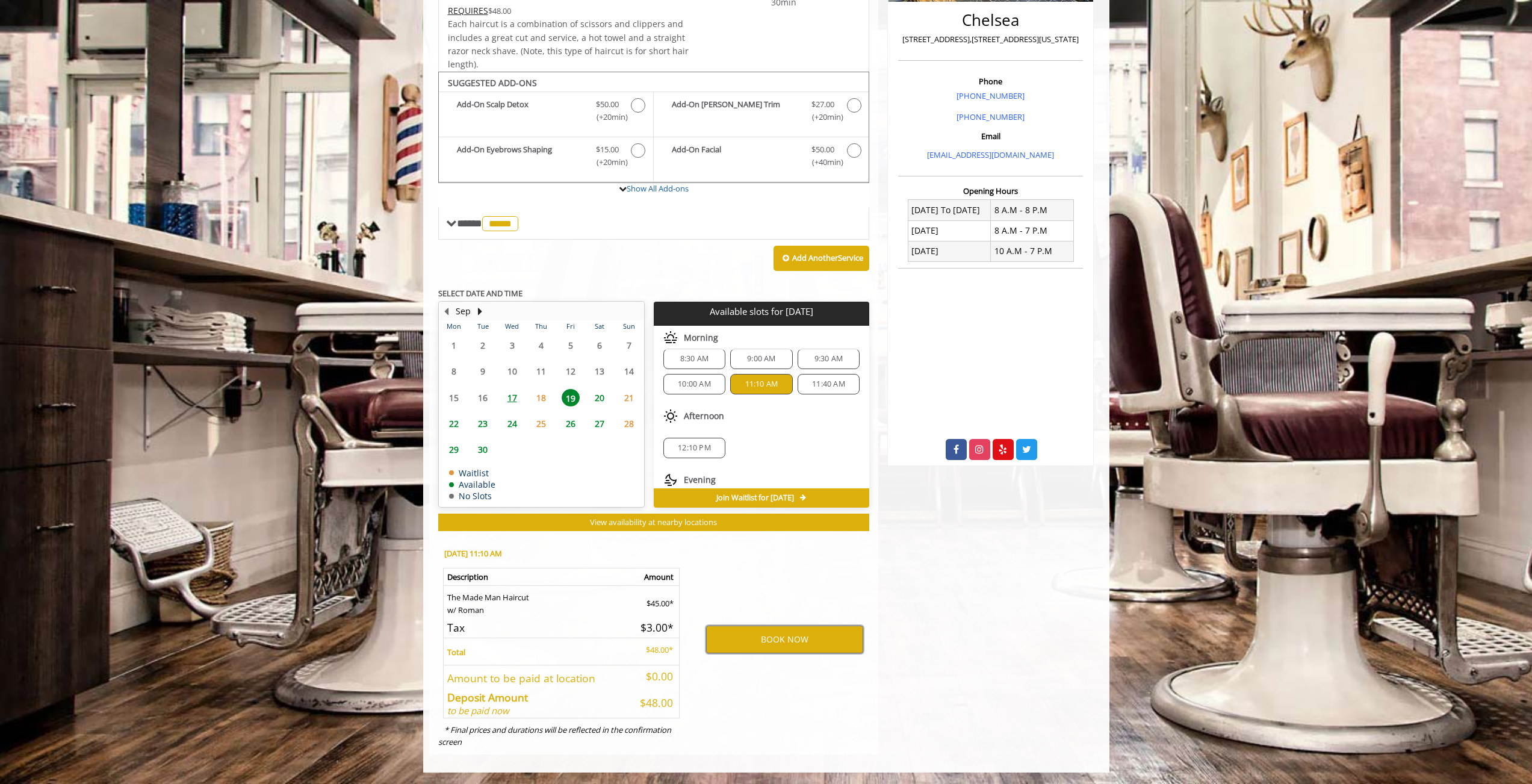
click at [812, 386] on span "11:40 AM" at bounding box center [828, 384] width 33 height 10
click at [794, 421] on div "Afternoon" at bounding box center [761, 416] width 215 height 24
click at [785, 634] on button "BOOK NOW" at bounding box center [784, 639] width 157 height 28
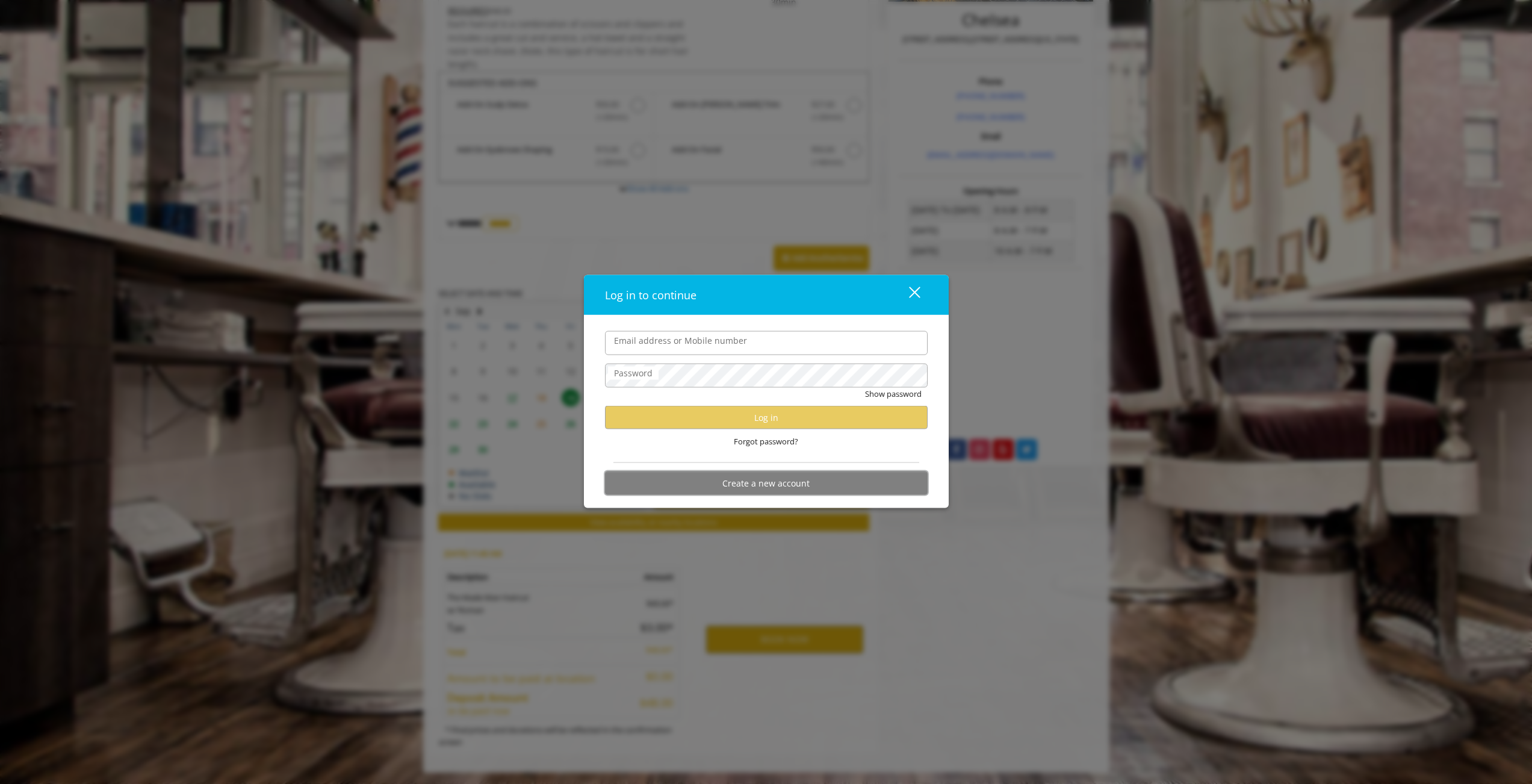
click at [746, 485] on button "Create a new account" at bounding box center [766, 482] width 323 height 23
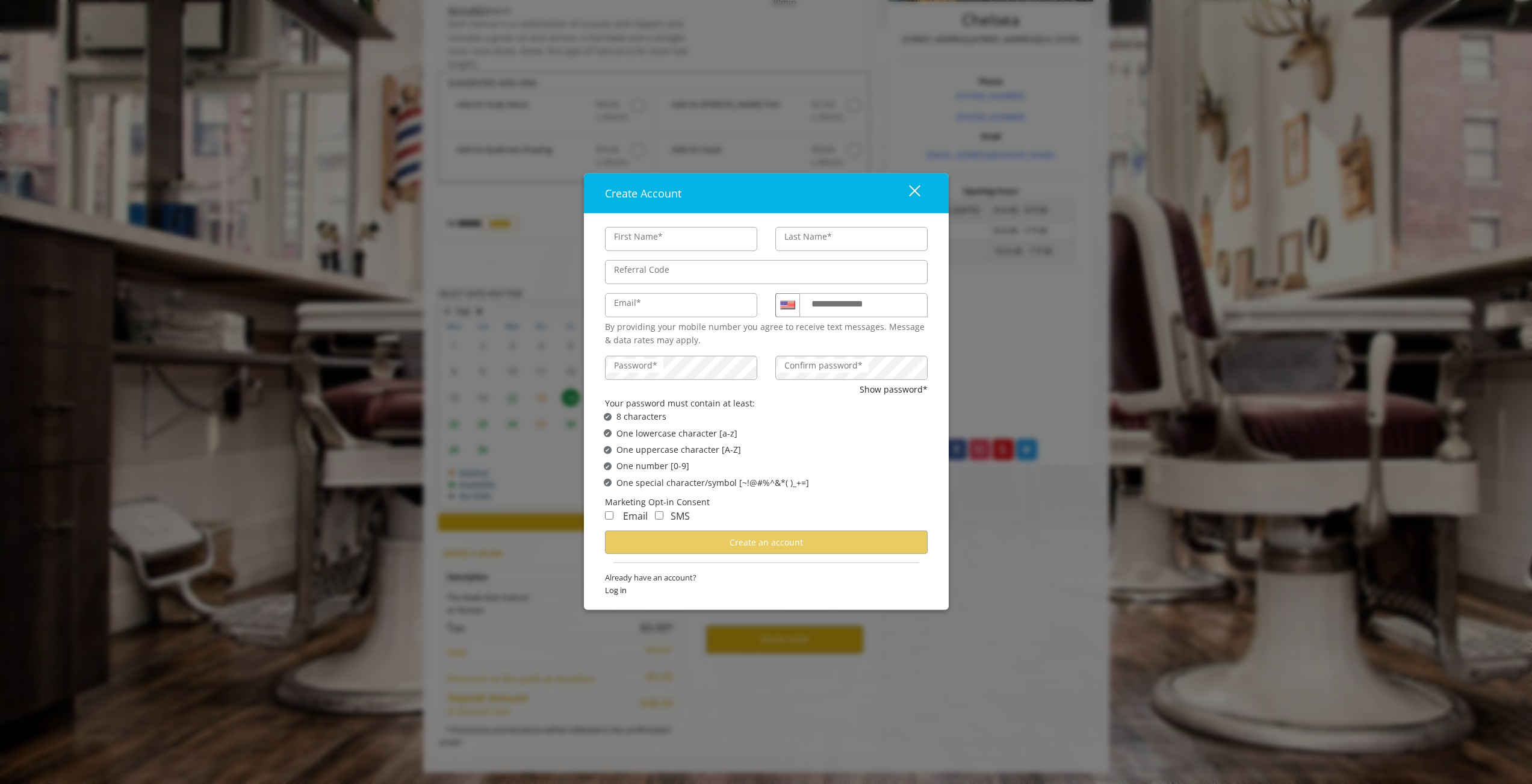
click at [691, 240] on input "First Name*" at bounding box center [681, 238] width 152 height 24
type input "*****"
type input "*********"
type input "**********"
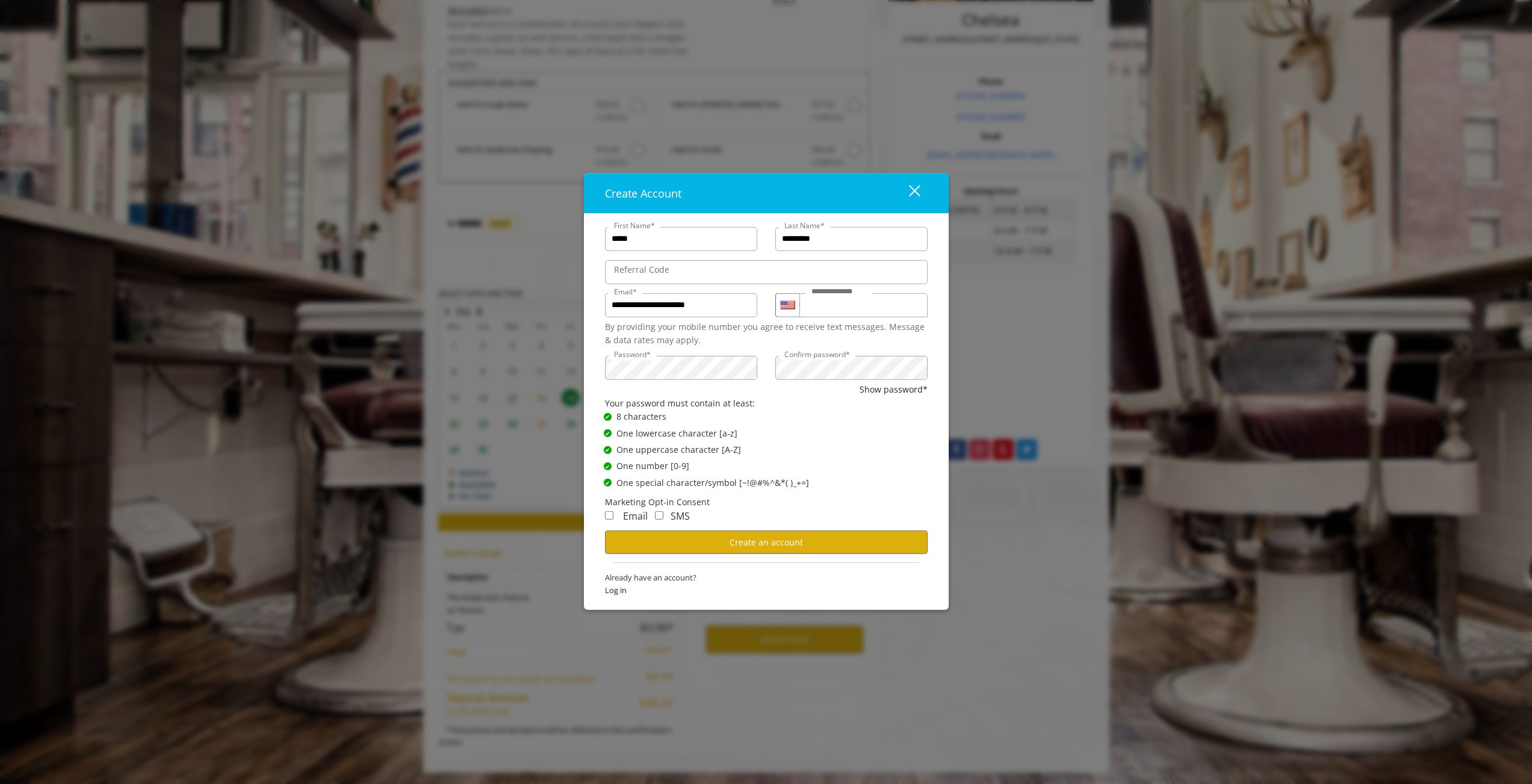
click at [626, 516] on span "Email" at bounding box center [635, 515] width 25 height 13
click at [638, 539] on button "Create an account" at bounding box center [766, 541] width 323 height 23
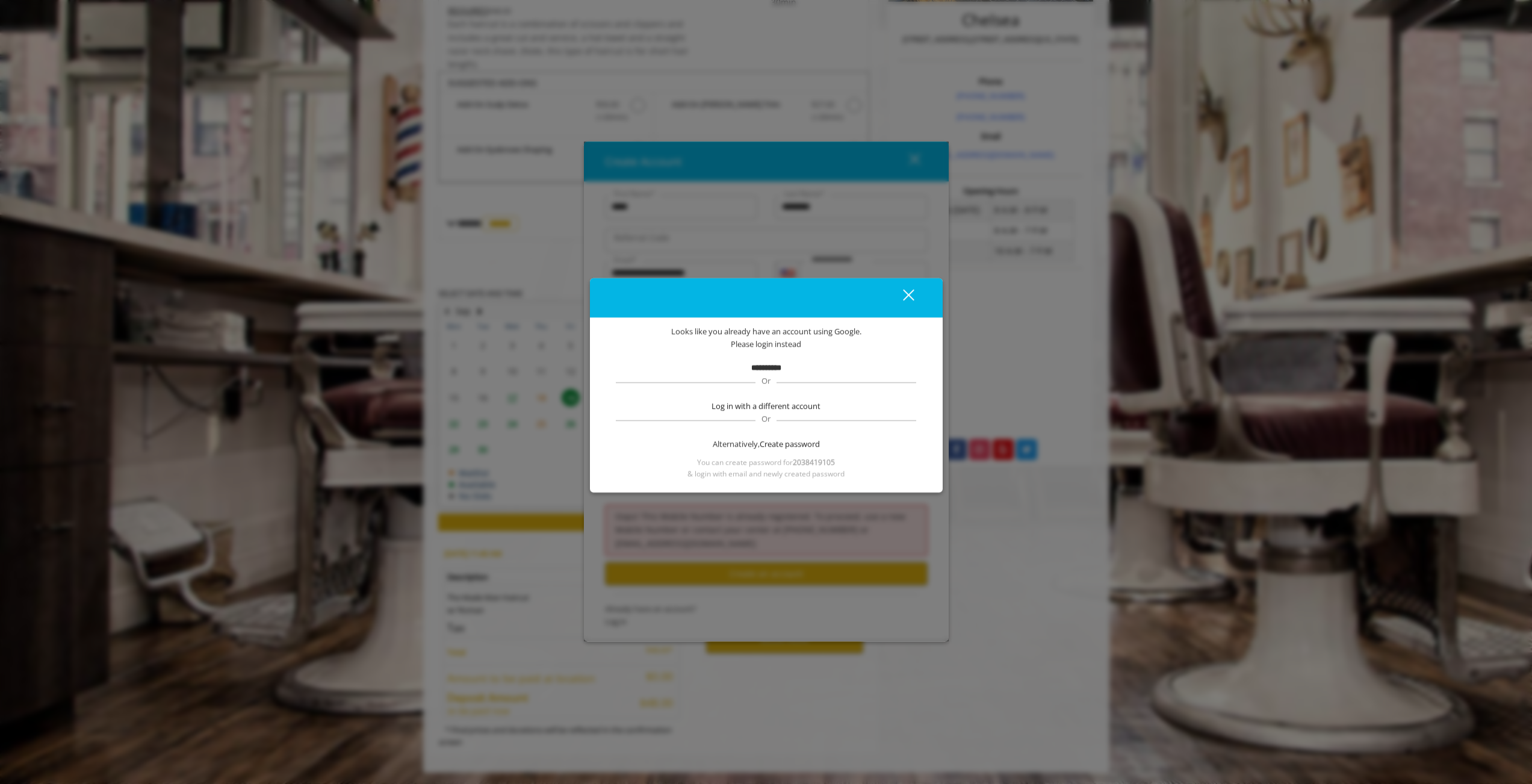
click at [770, 374] on div "**********" at bounding box center [766, 402] width 317 height 154
click at [835, 329] on span "Looks like you already have an account using Google." at bounding box center [766, 331] width 190 height 13
click at [906, 292] on div "close dialog" at bounding box center [907, 294] width 11 height 11
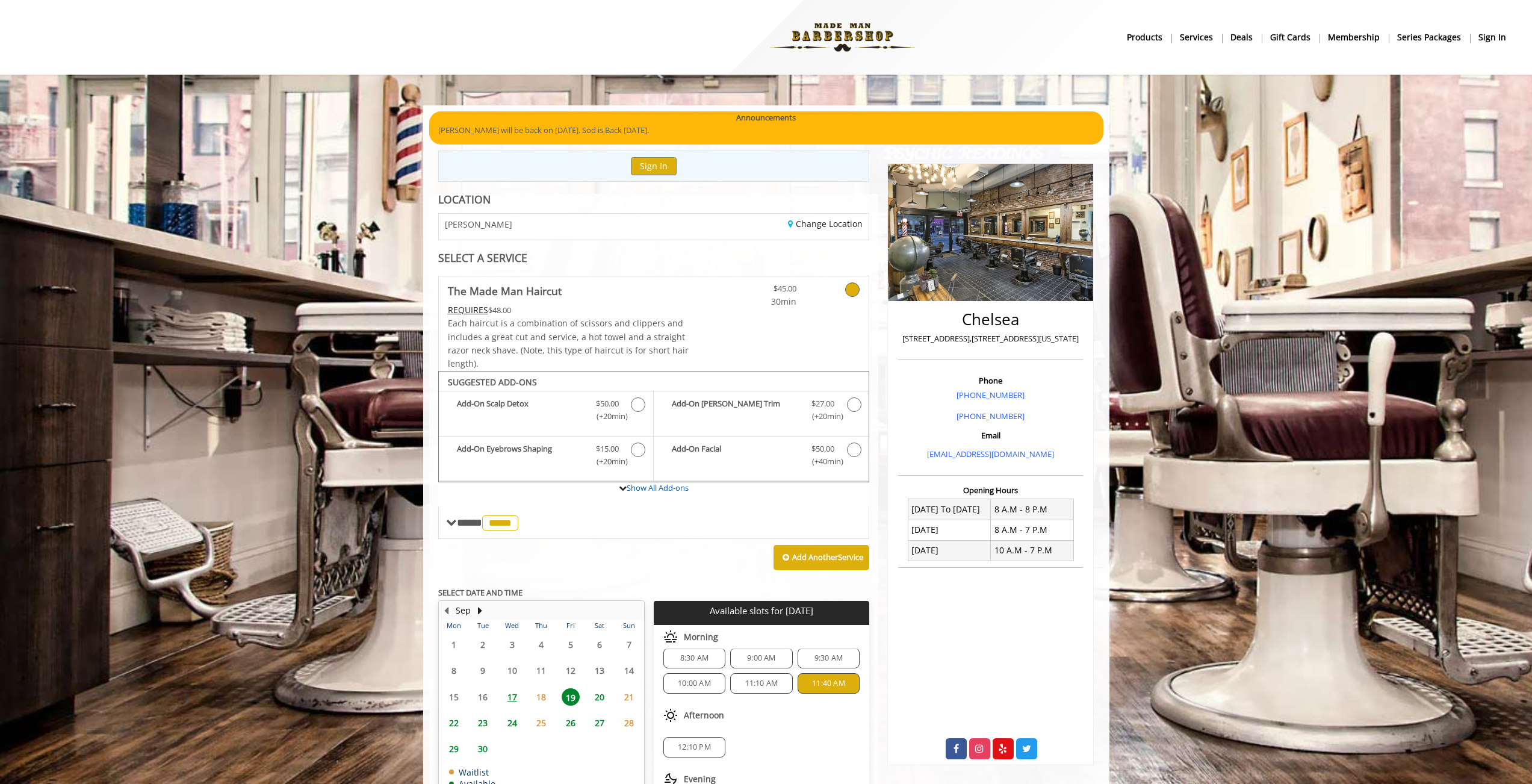
click at [1491, 32] on b "sign in" at bounding box center [1492, 37] width 28 height 13
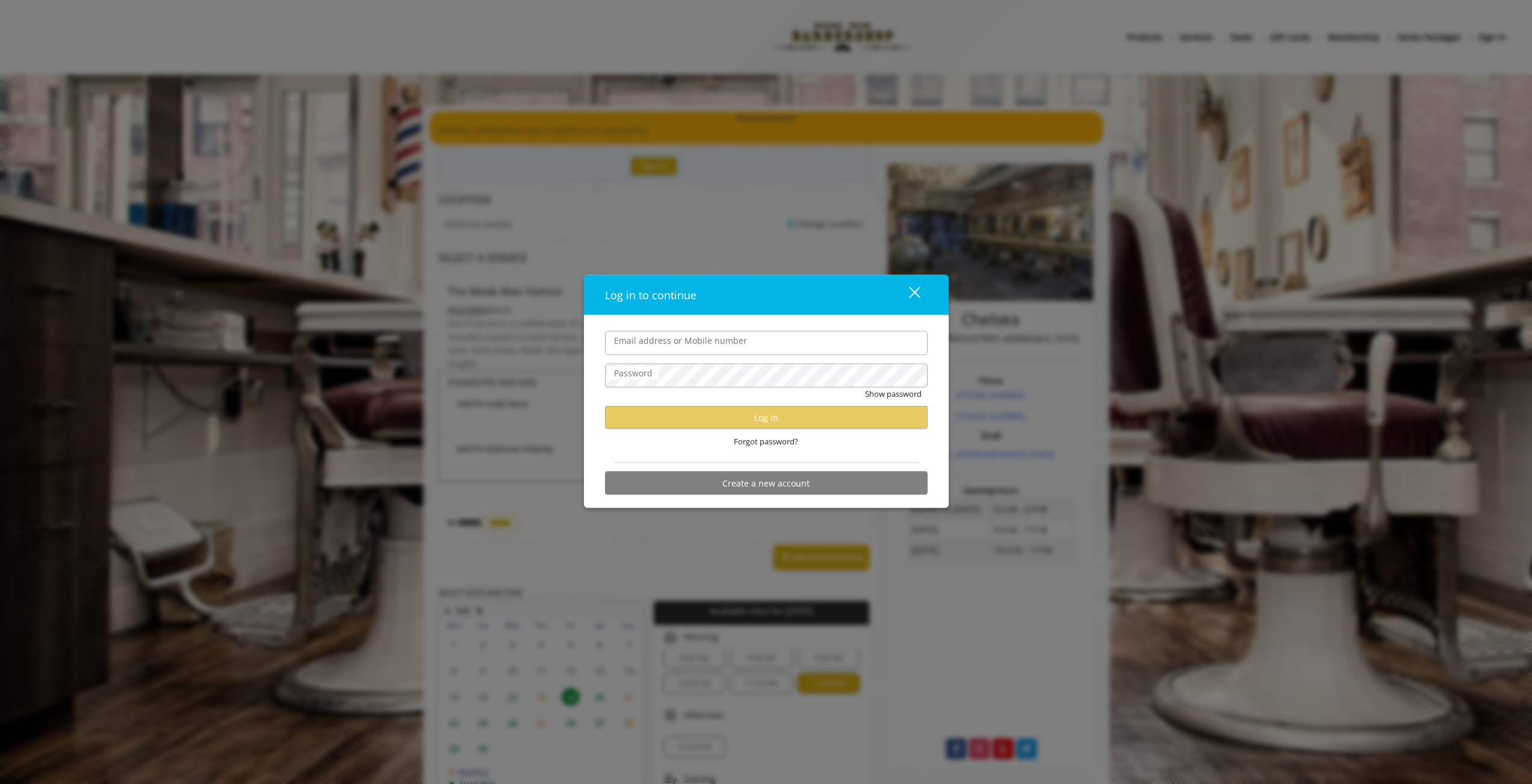
click at [974, 182] on div "Log in to continue close Email address or Mobile number Password Show password …" at bounding box center [766, 535] width 1532 height 1071
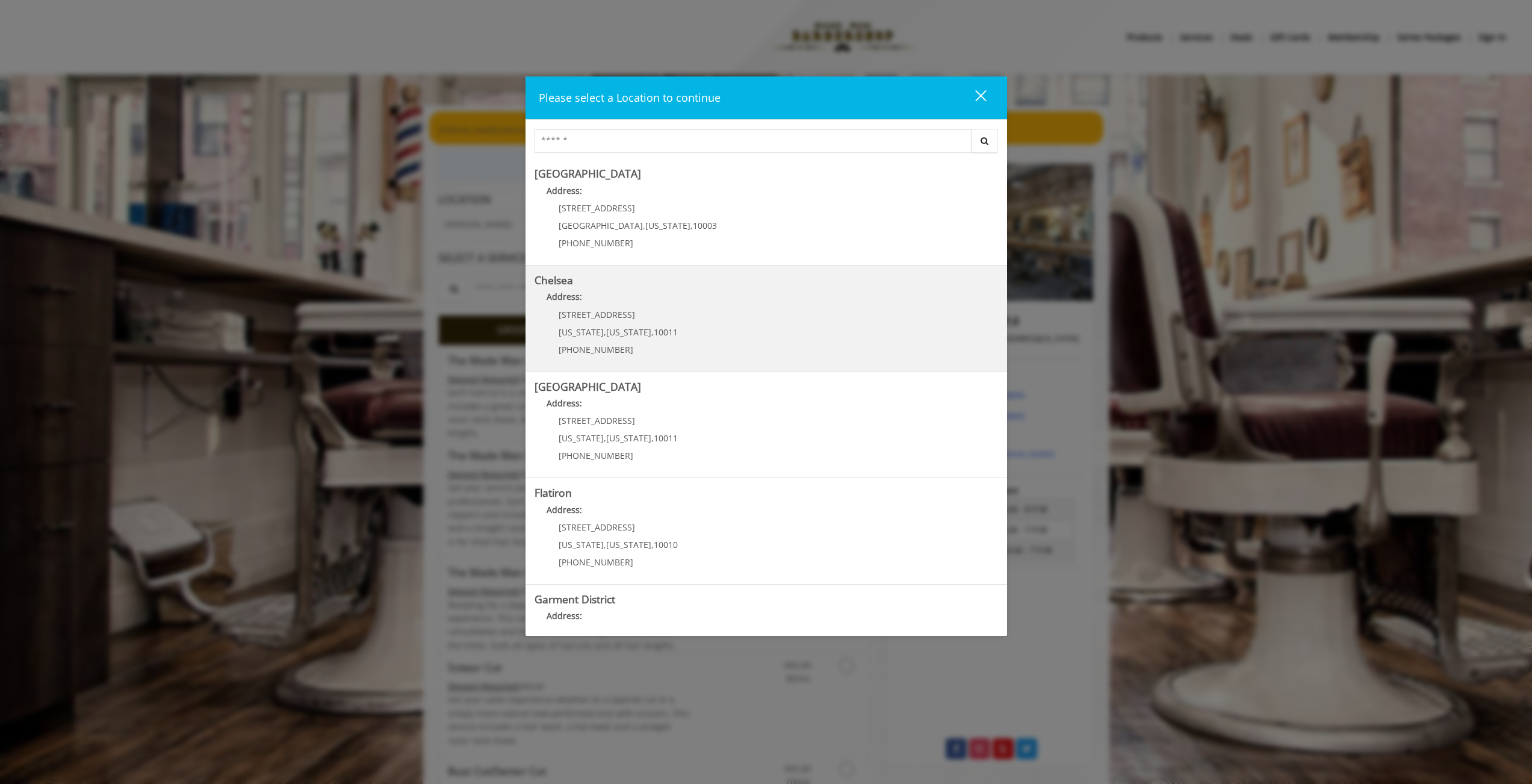
click at [809, 331] on link "Chelsea Address: [STREET_ADDRESS][US_STATE][US_STATE] (917) 639-3902" at bounding box center [765, 318] width 463 height 88
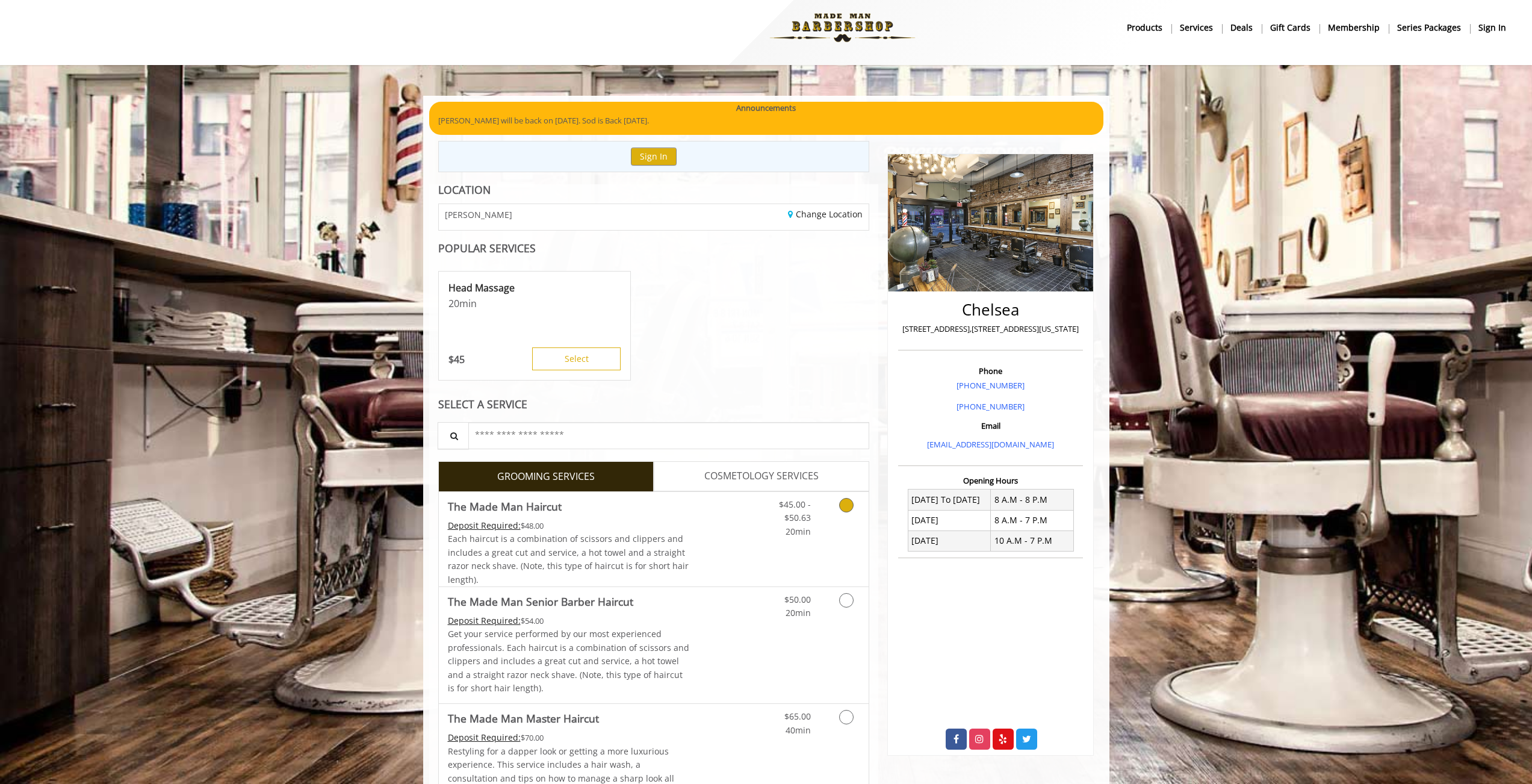
click at [673, 543] on div "Each haircut is a combination of scissors and clippers and includes a great cut…" at bounding box center [569, 559] width 242 height 54
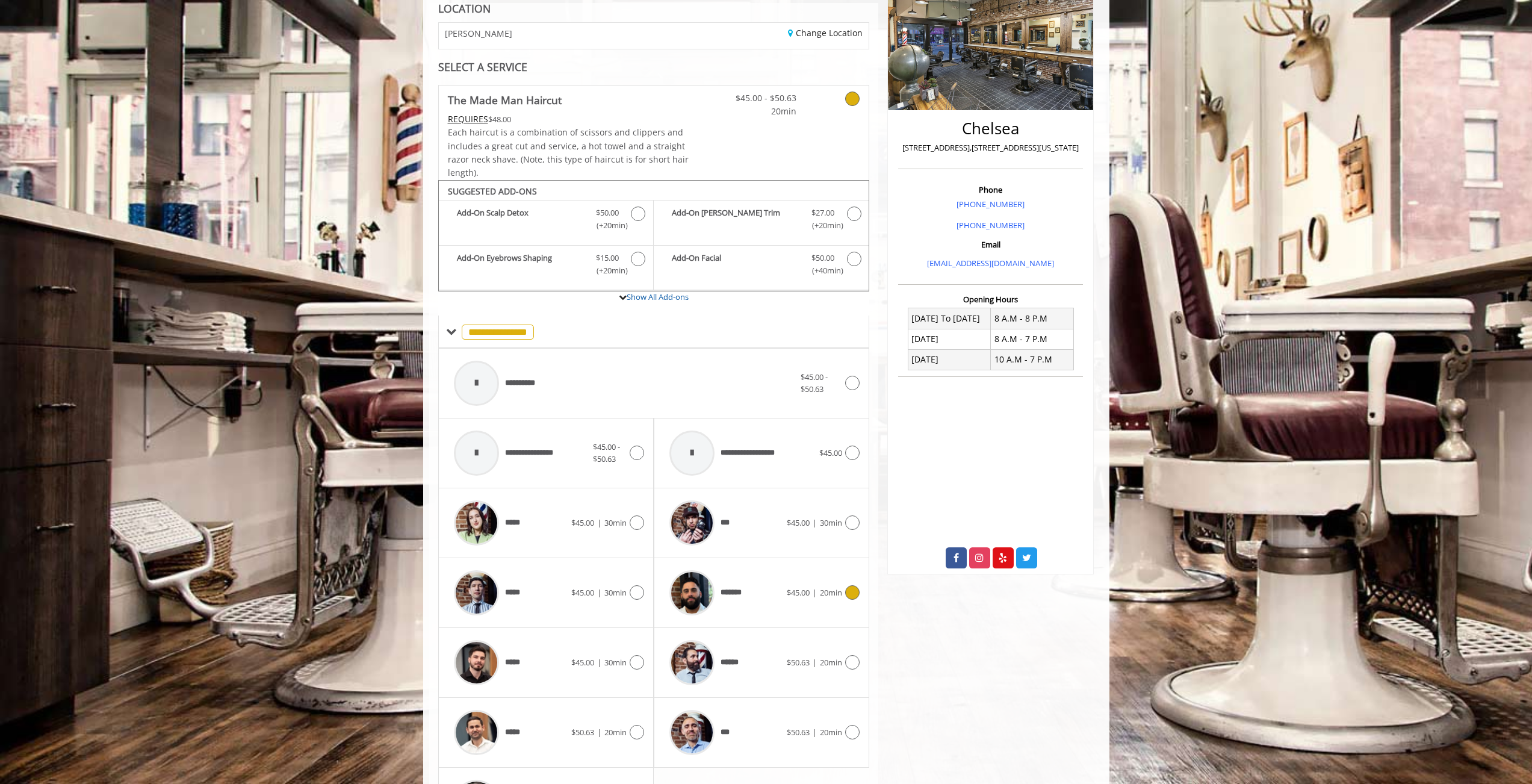
scroll to position [286, 0]
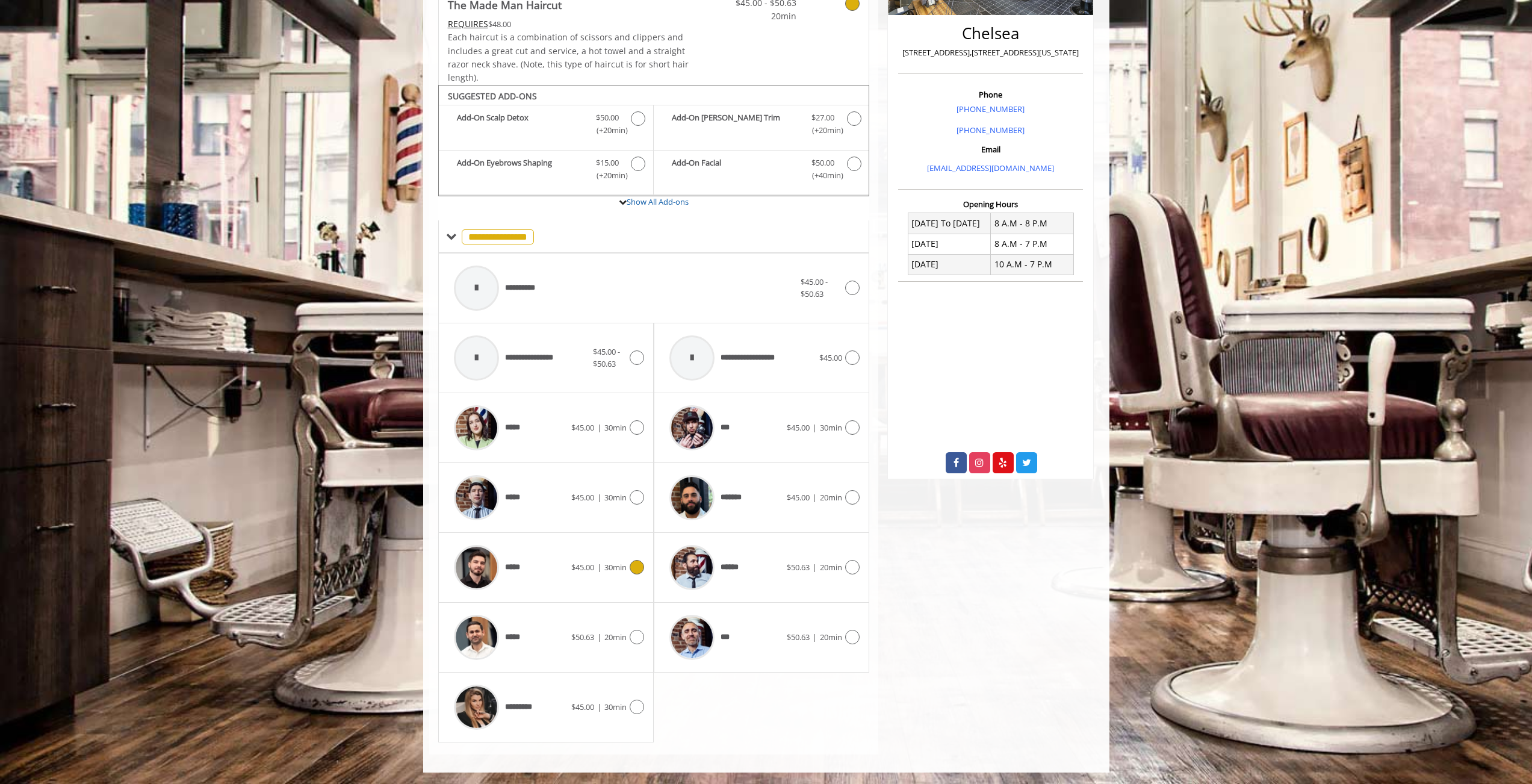
click at [601, 566] on span "$45.00 | 30min" at bounding box center [598, 567] width 55 height 13
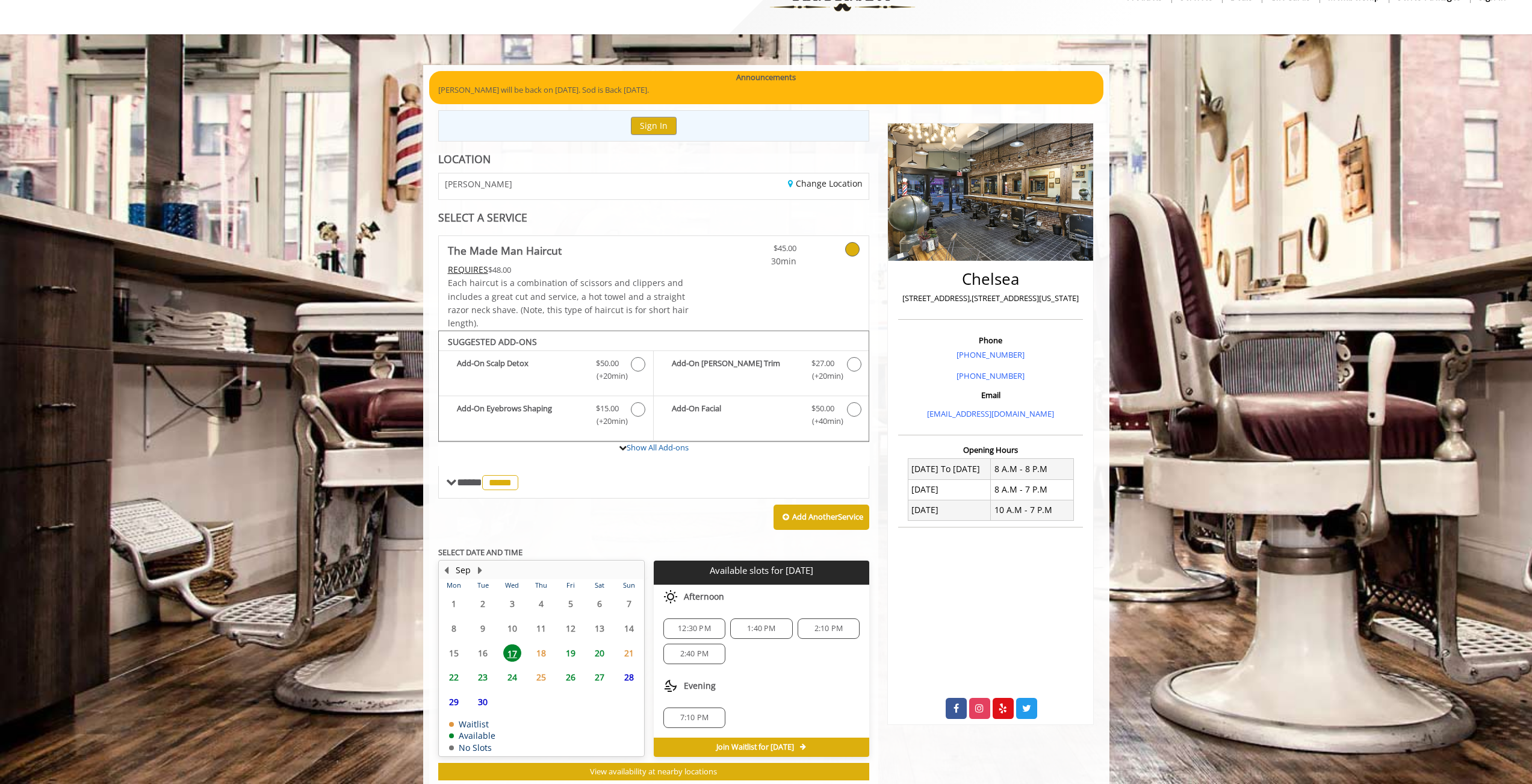
scroll to position [72, 0]
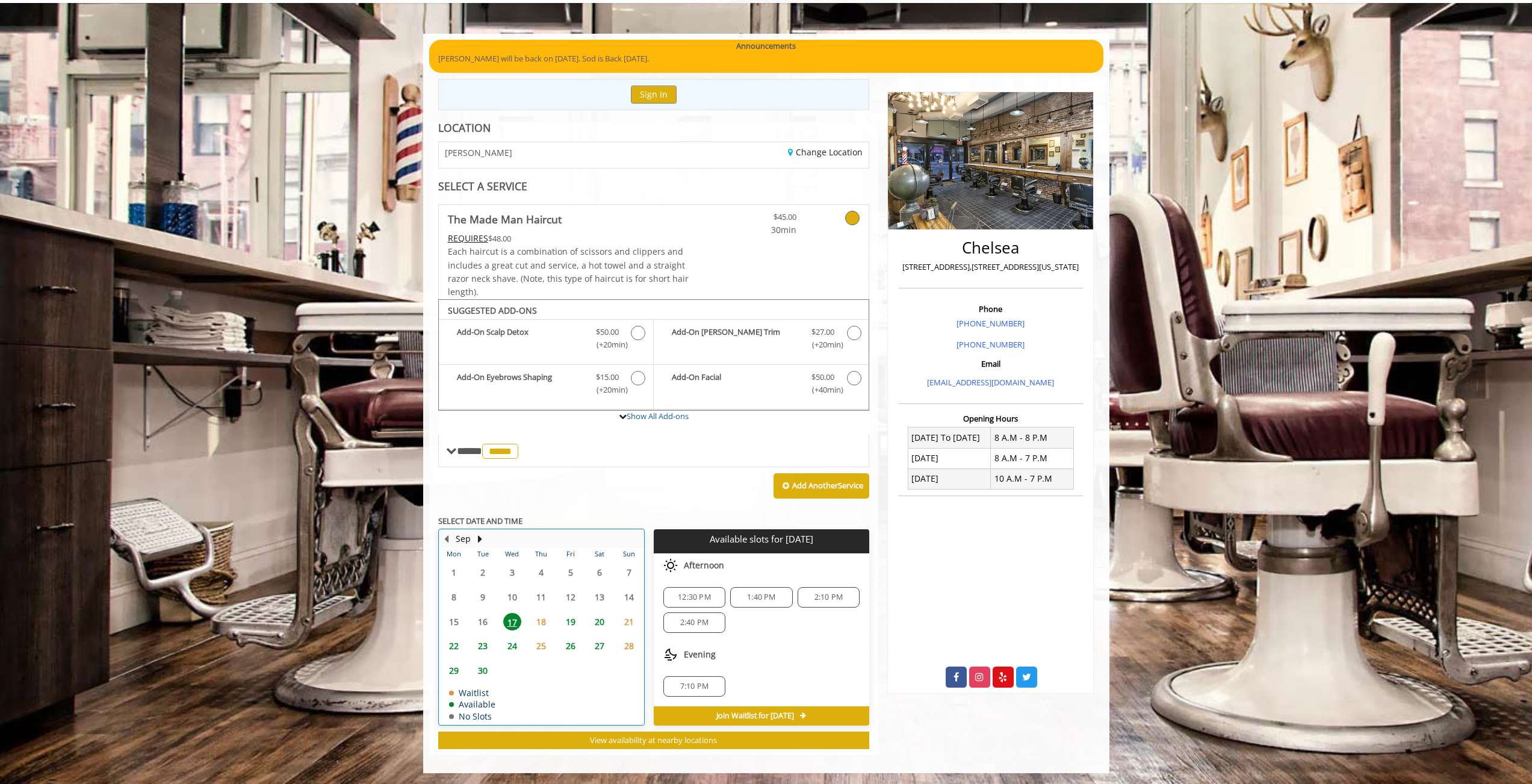
click at [580, 624] on div "19" at bounding box center [570, 621] width 24 height 17
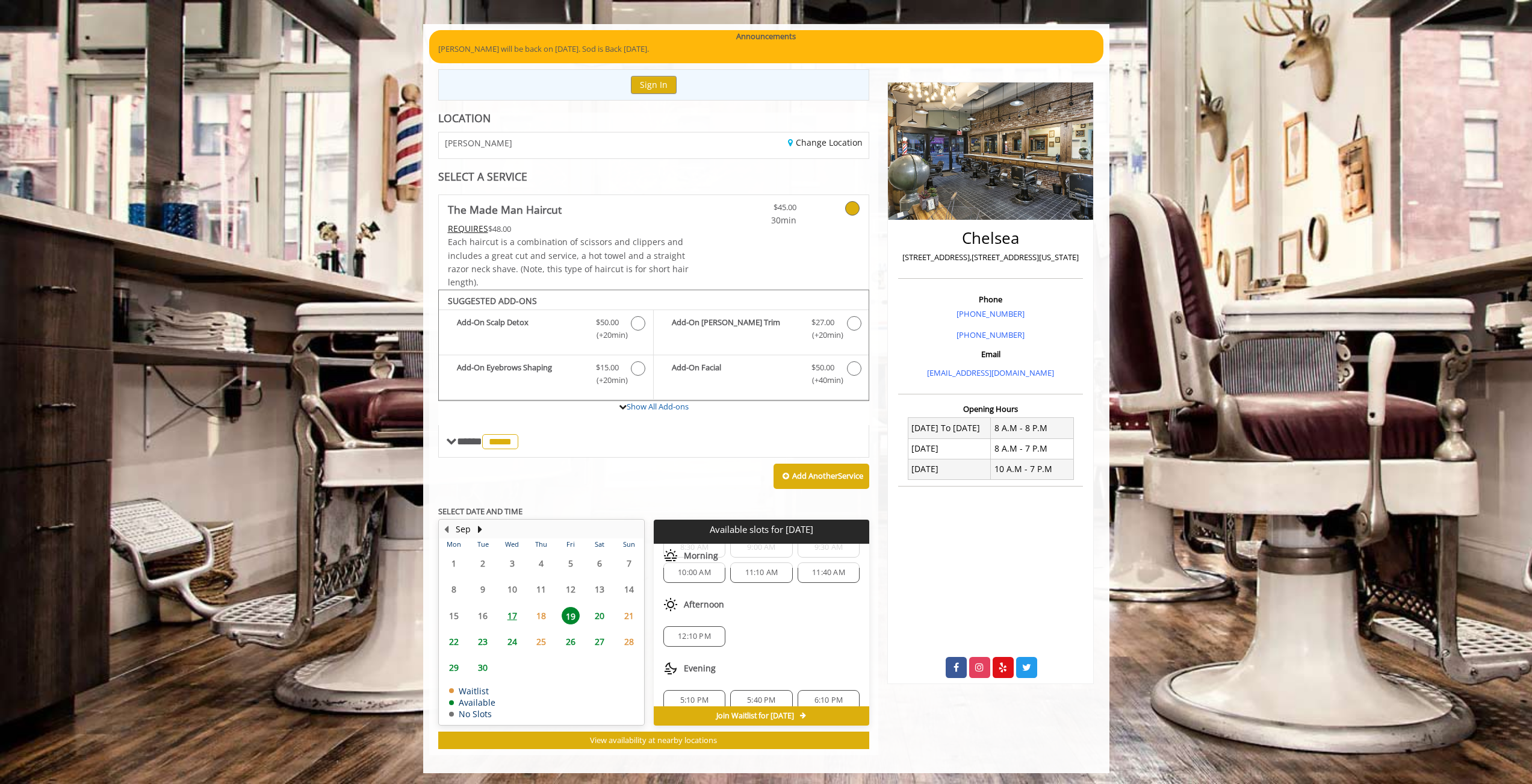
scroll to position [36, 0]
click at [816, 577] on span "11:40 AM" at bounding box center [828, 577] width 33 height 10
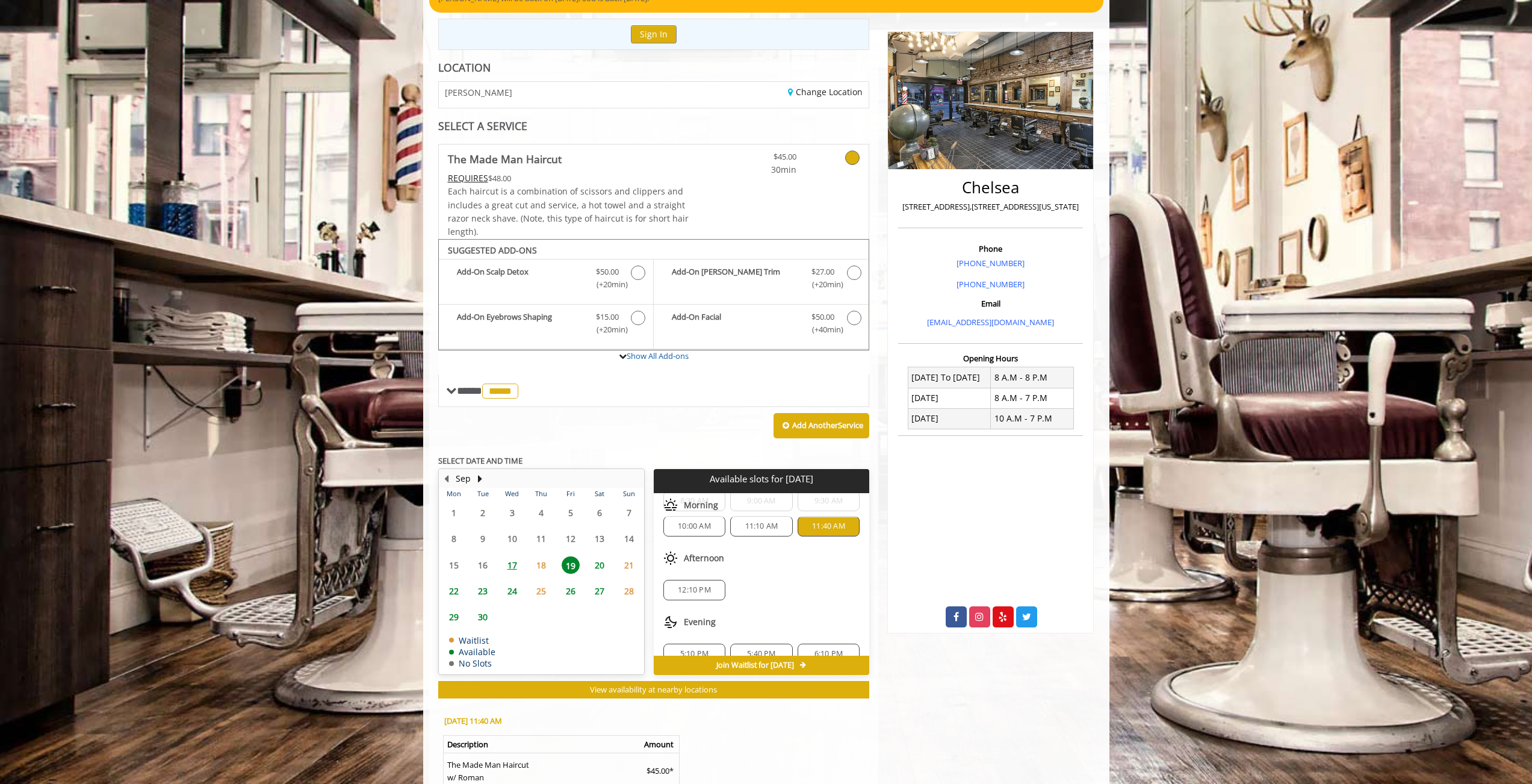
scroll to position [299, 0]
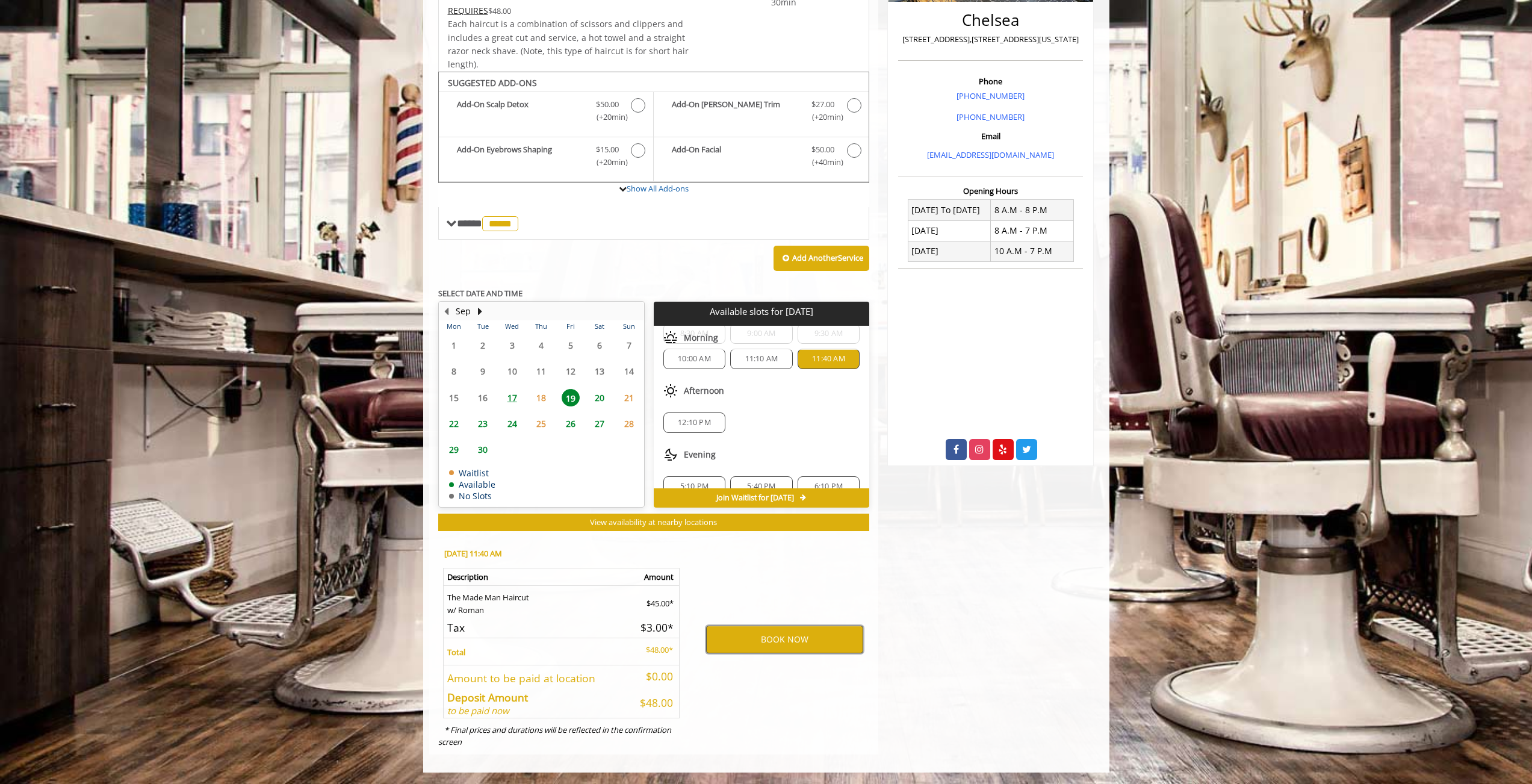
click at [789, 640] on button "BOOK NOW" at bounding box center [784, 639] width 157 height 28
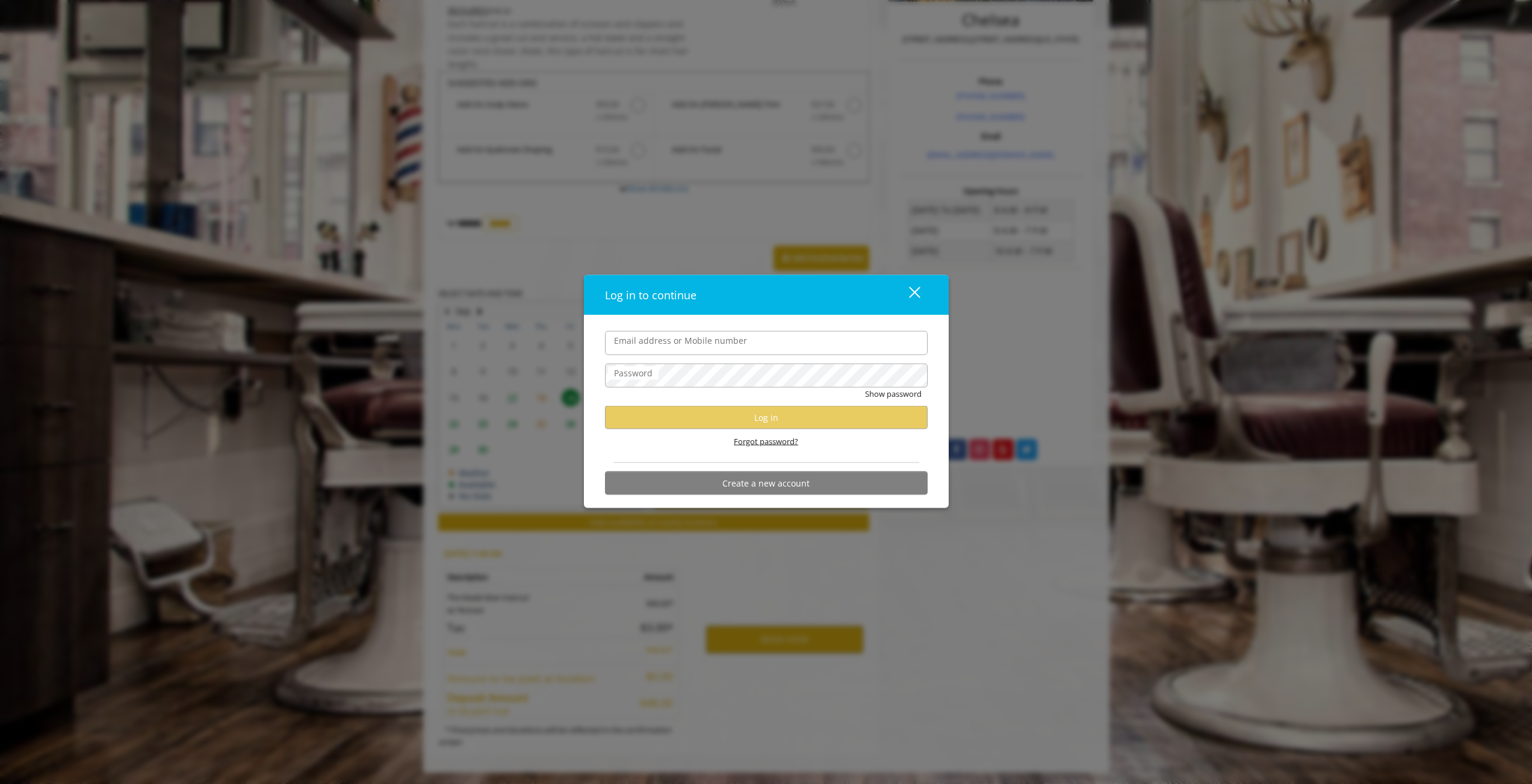
click at [754, 447] on span "Forgot password?" at bounding box center [766, 441] width 64 height 13
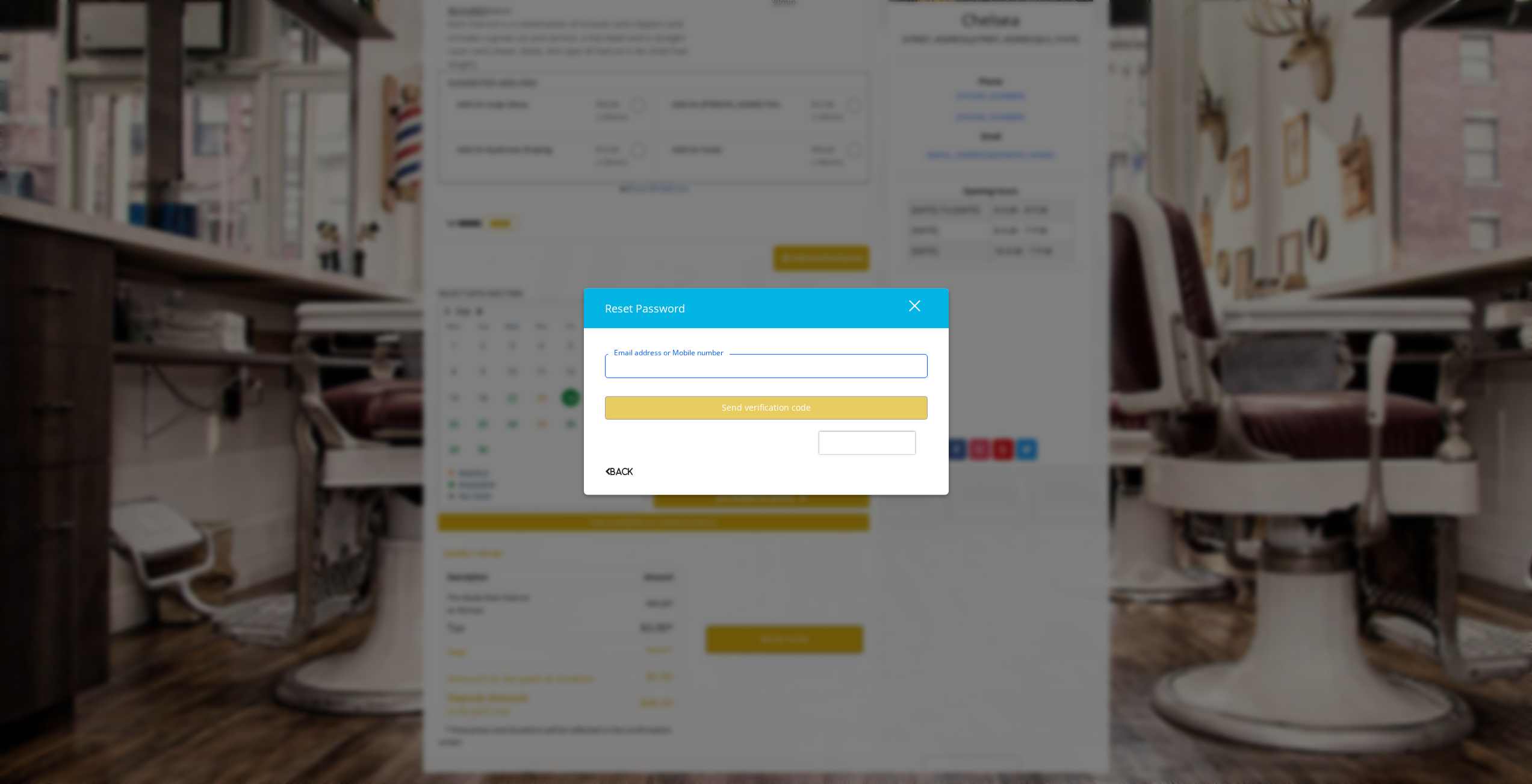
click at [711, 367] on input "Email address or Mobile number" at bounding box center [766, 365] width 323 height 24
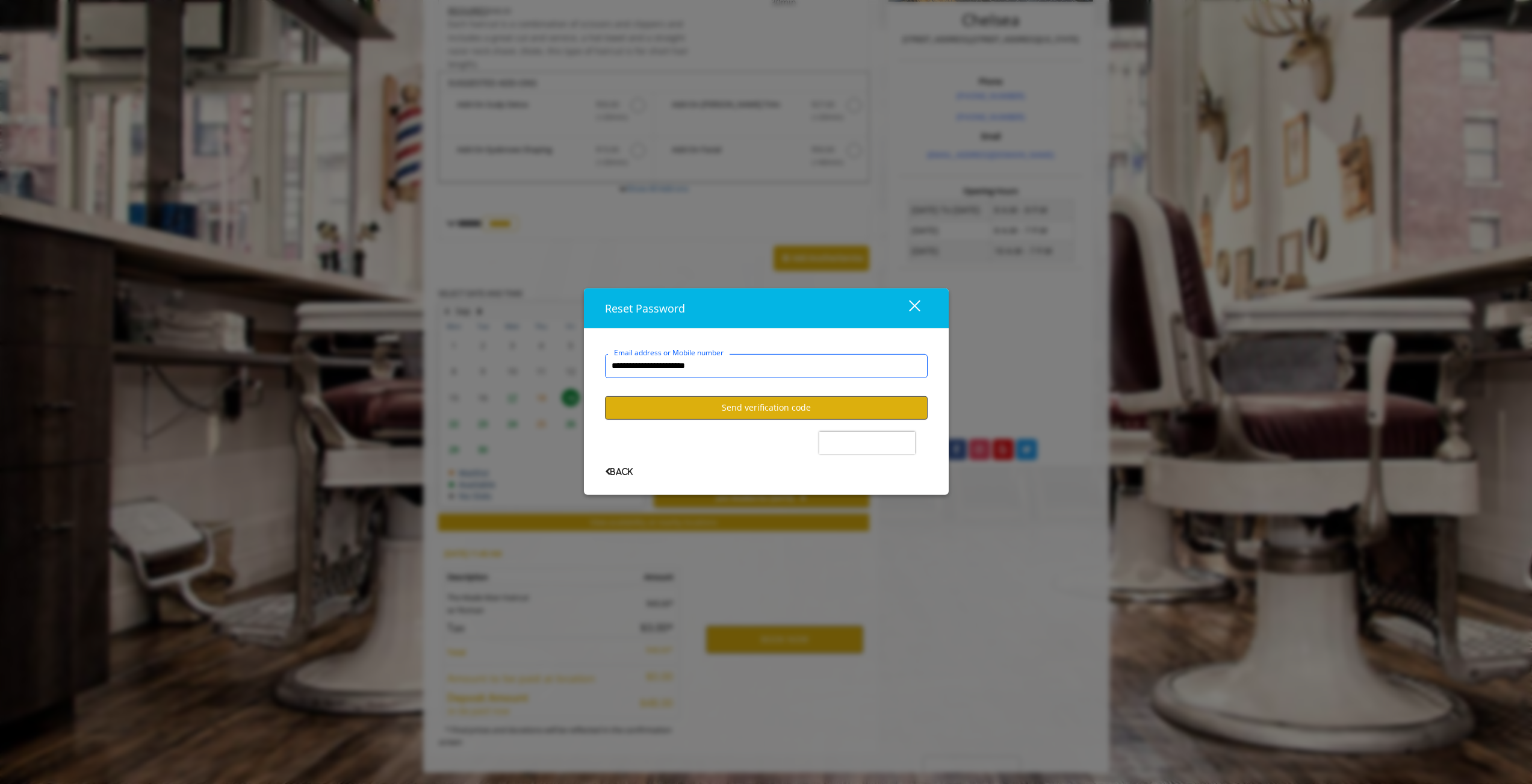
type input "**********"
click at [726, 400] on button "Send verification code" at bounding box center [766, 406] width 323 height 23
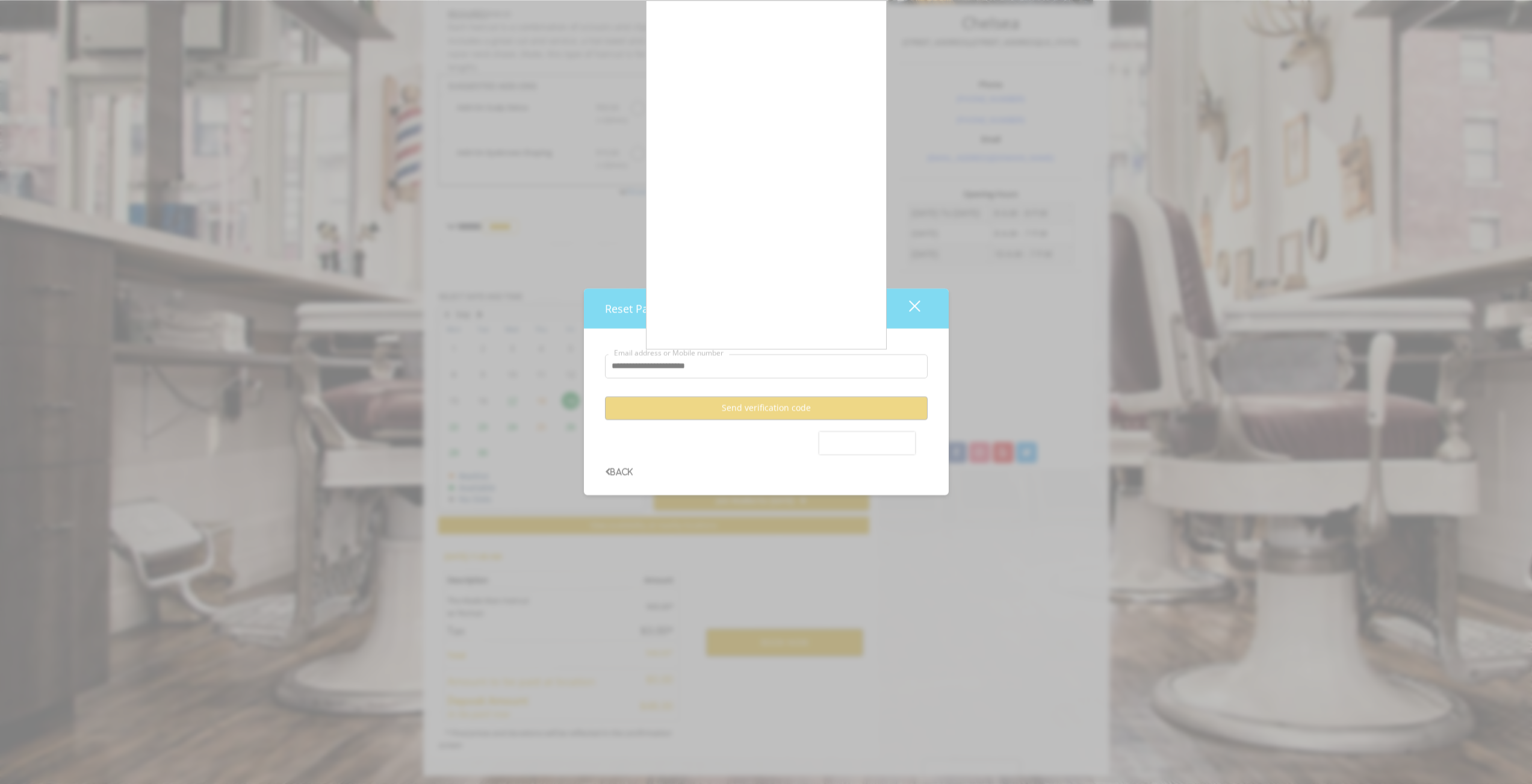
scroll to position [289, 0]
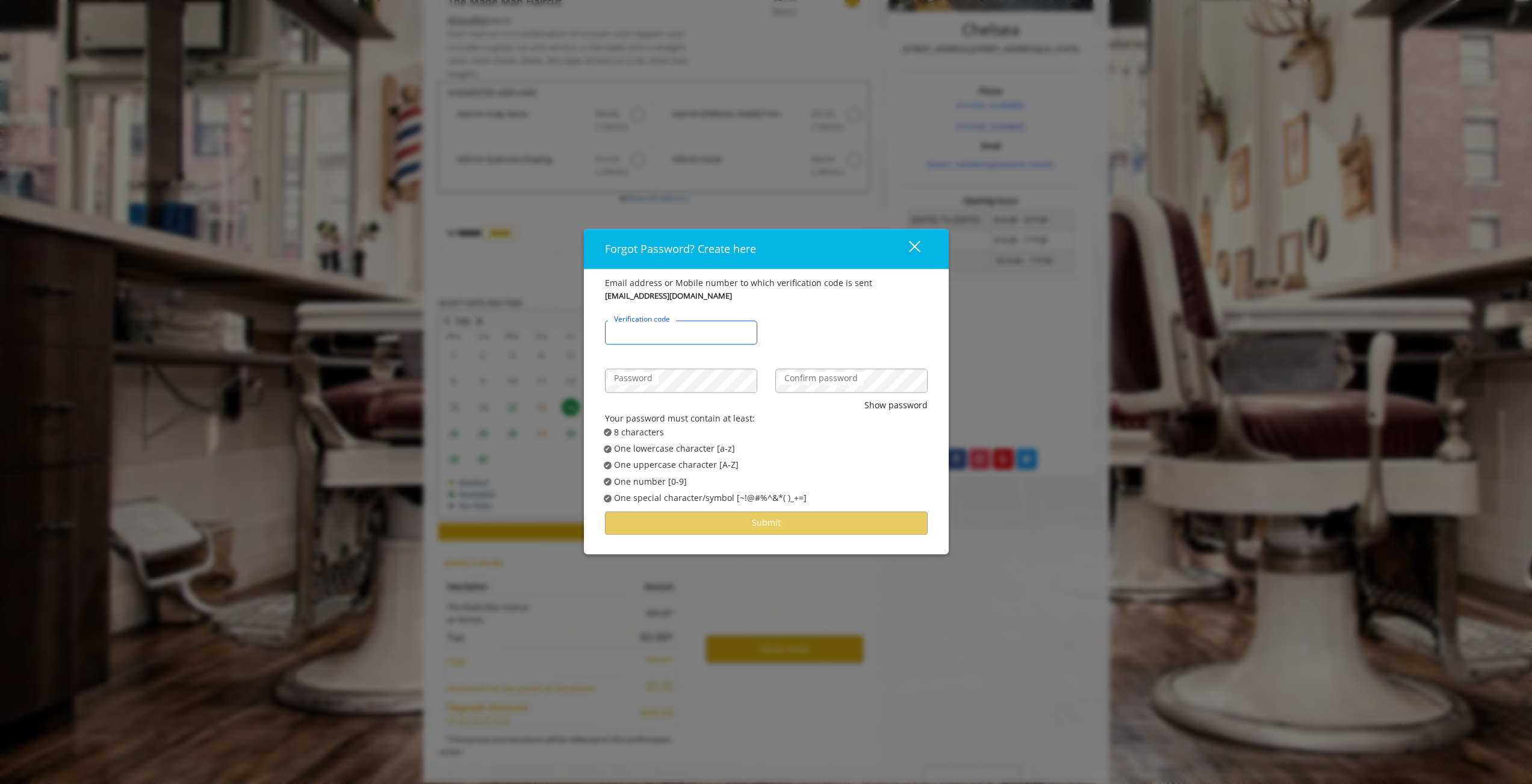
click at [735, 338] on input "Verification code" at bounding box center [681, 332] width 152 height 24
click at [918, 234] on div "Forgot Password? Create here close" at bounding box center [766, 249] width 365 height 40
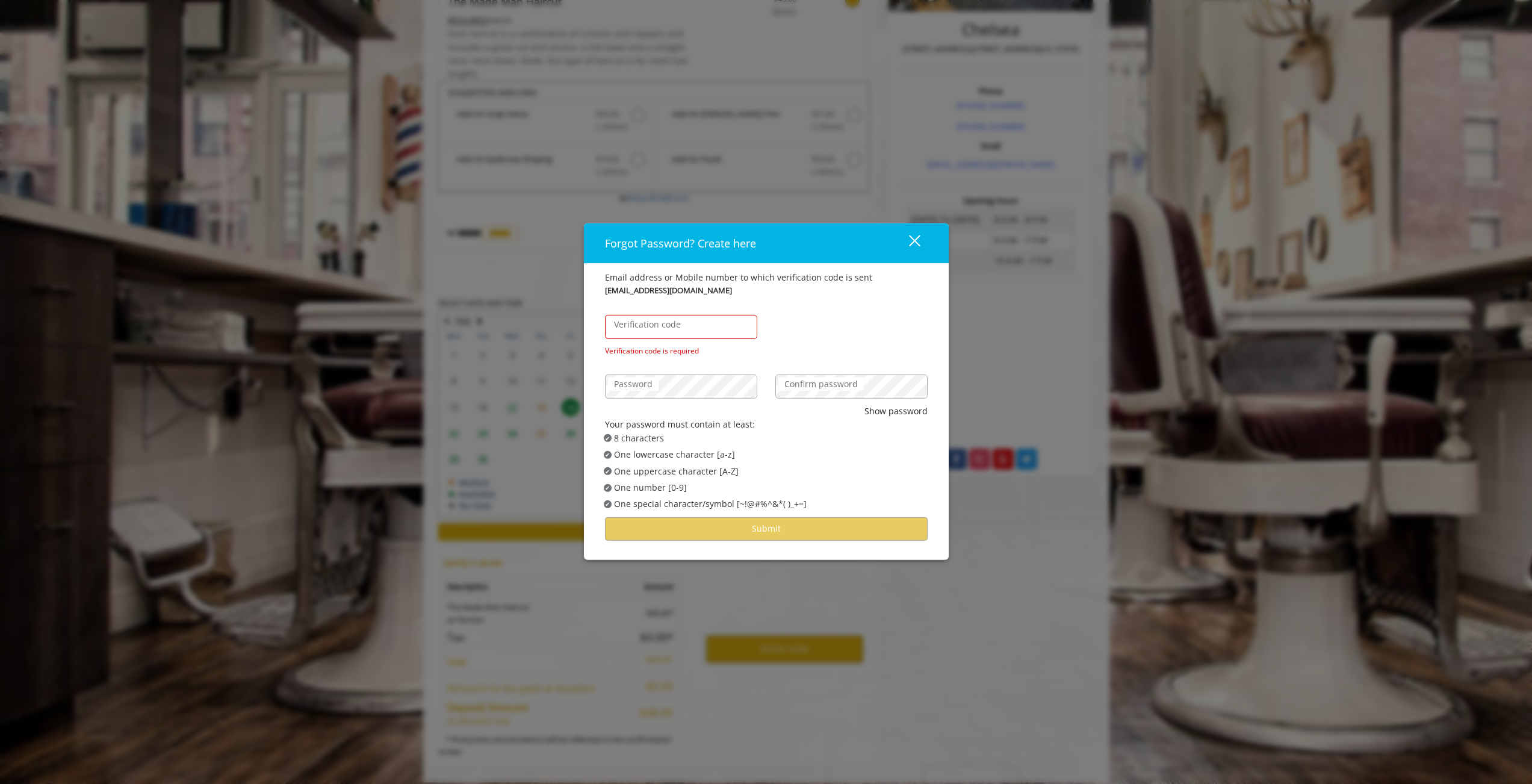
click at [917, 241] on div "close" at bounding box center [907, 243] width 24 height 18
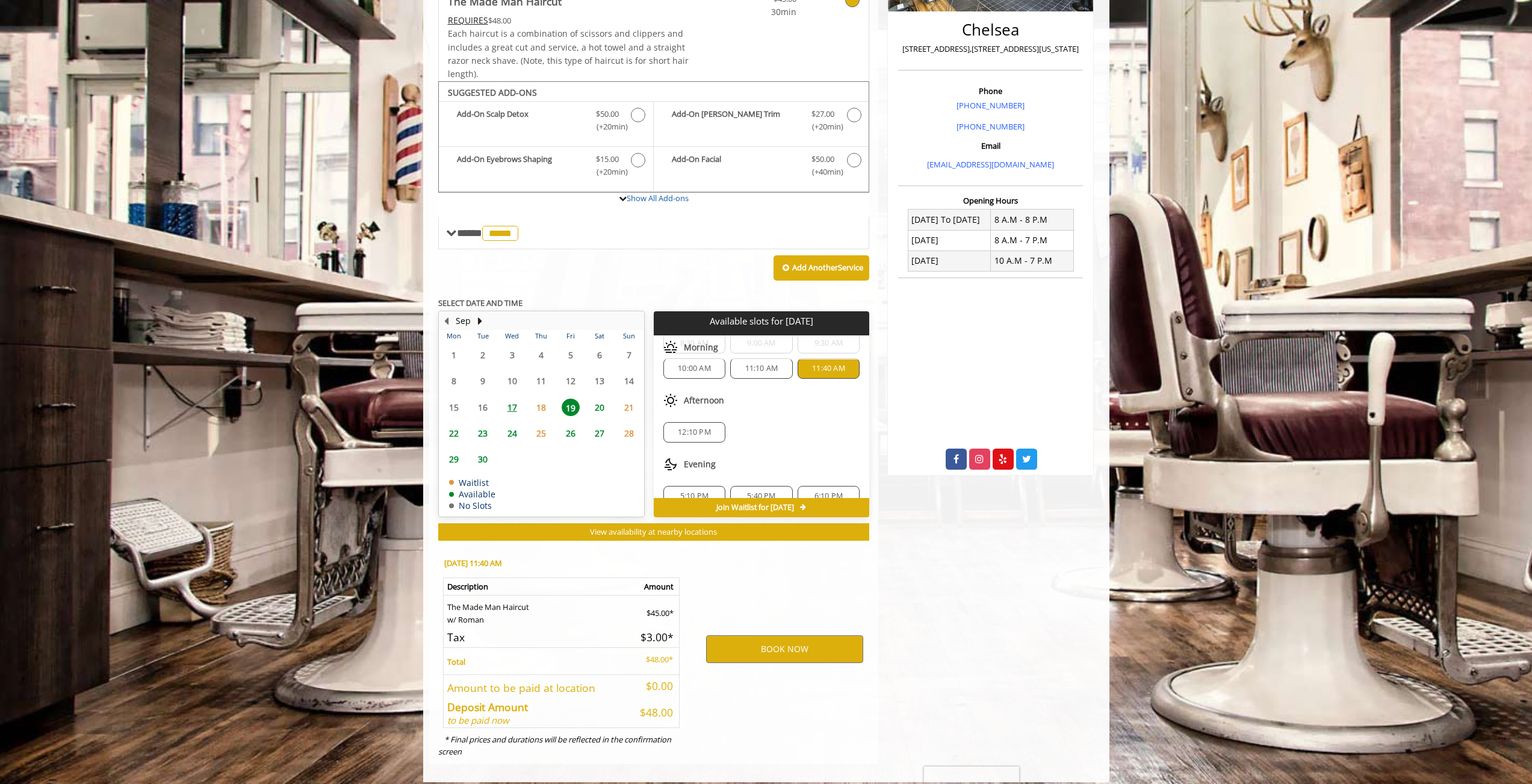
scroll to position [0, 0]
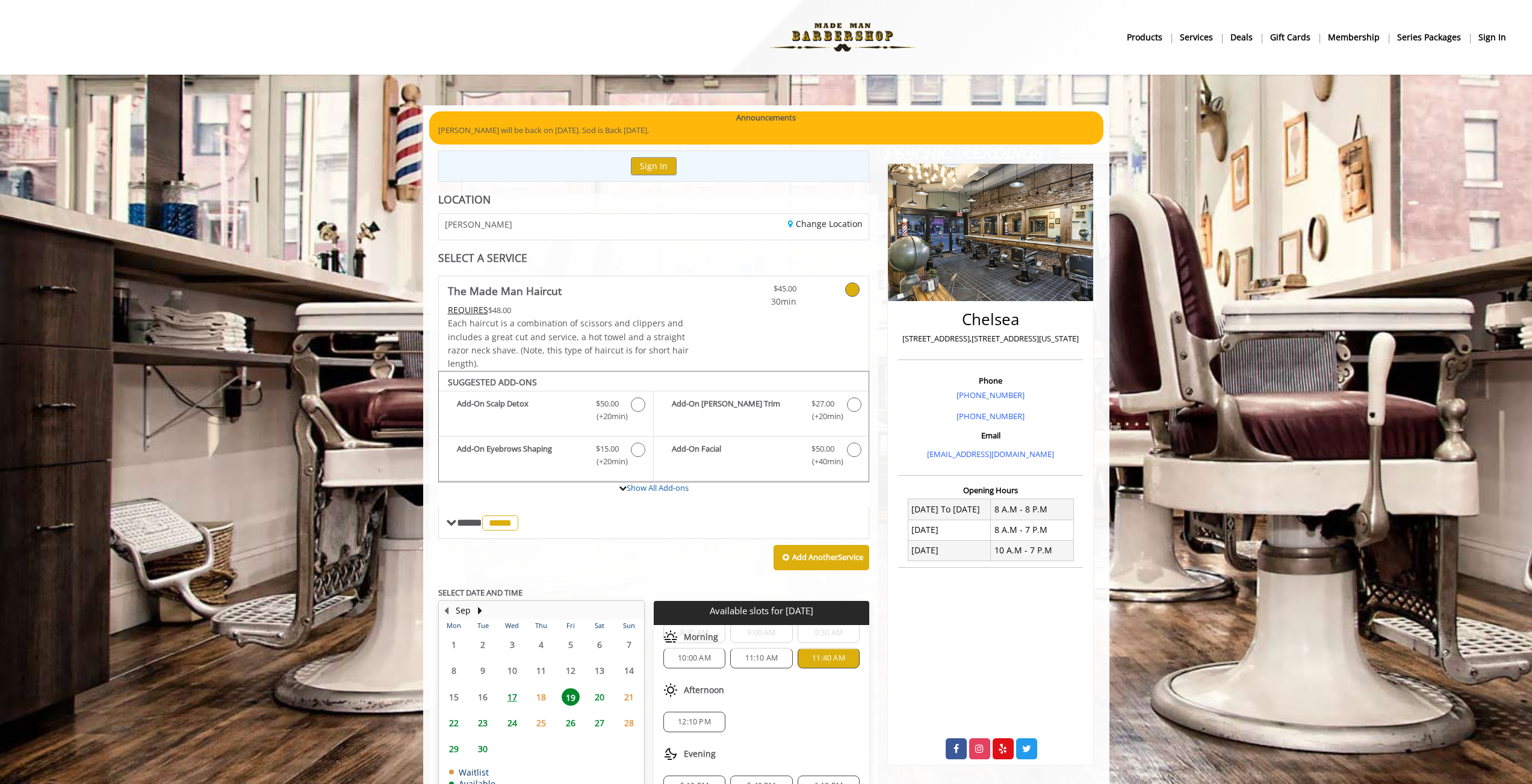
click at [1487, 39] on b "sign in" at bounding box center [1492, 37] width 28 height 13
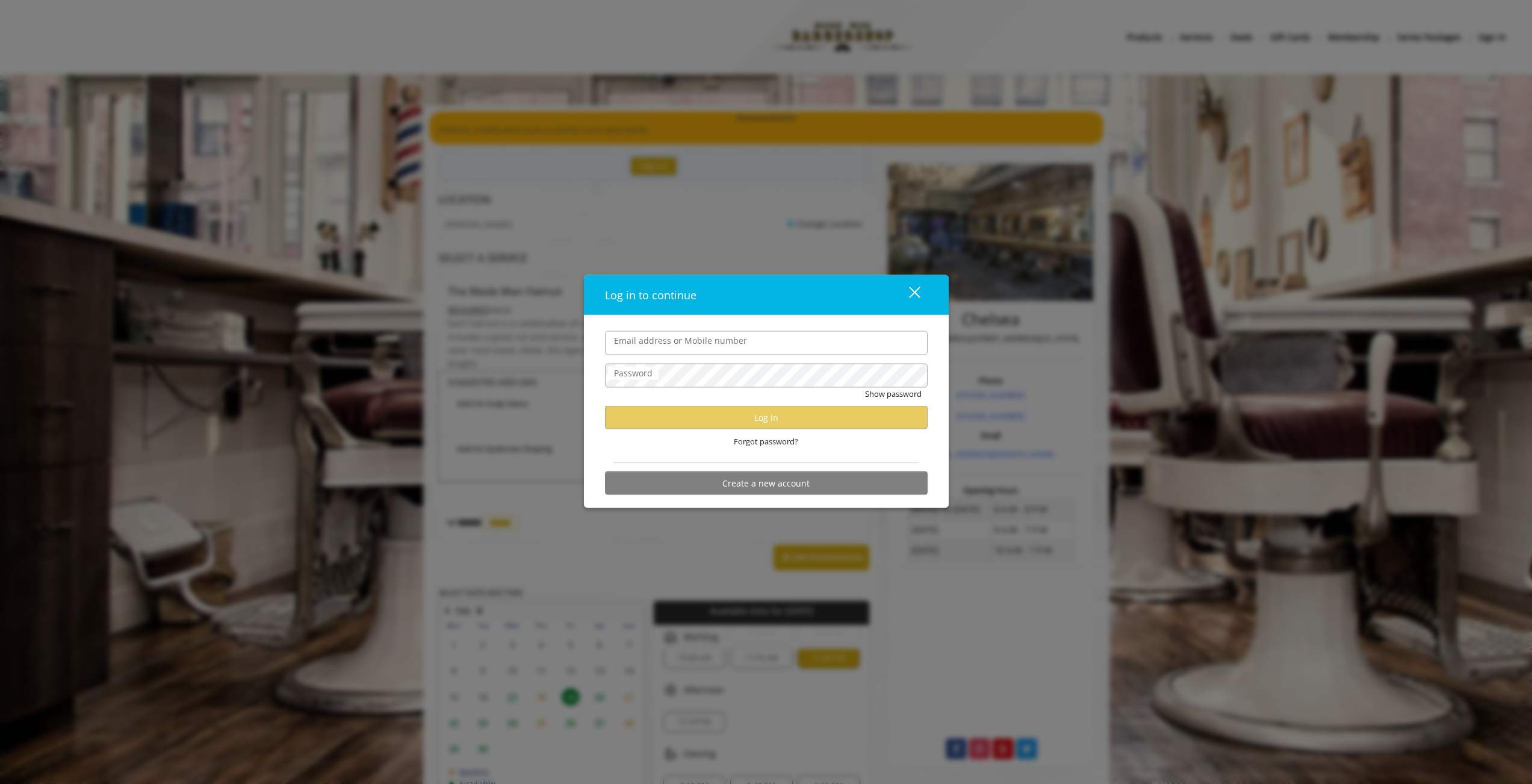
click at [913, 293] on div "close" at bounding box center [907, 295] width 24 height 18
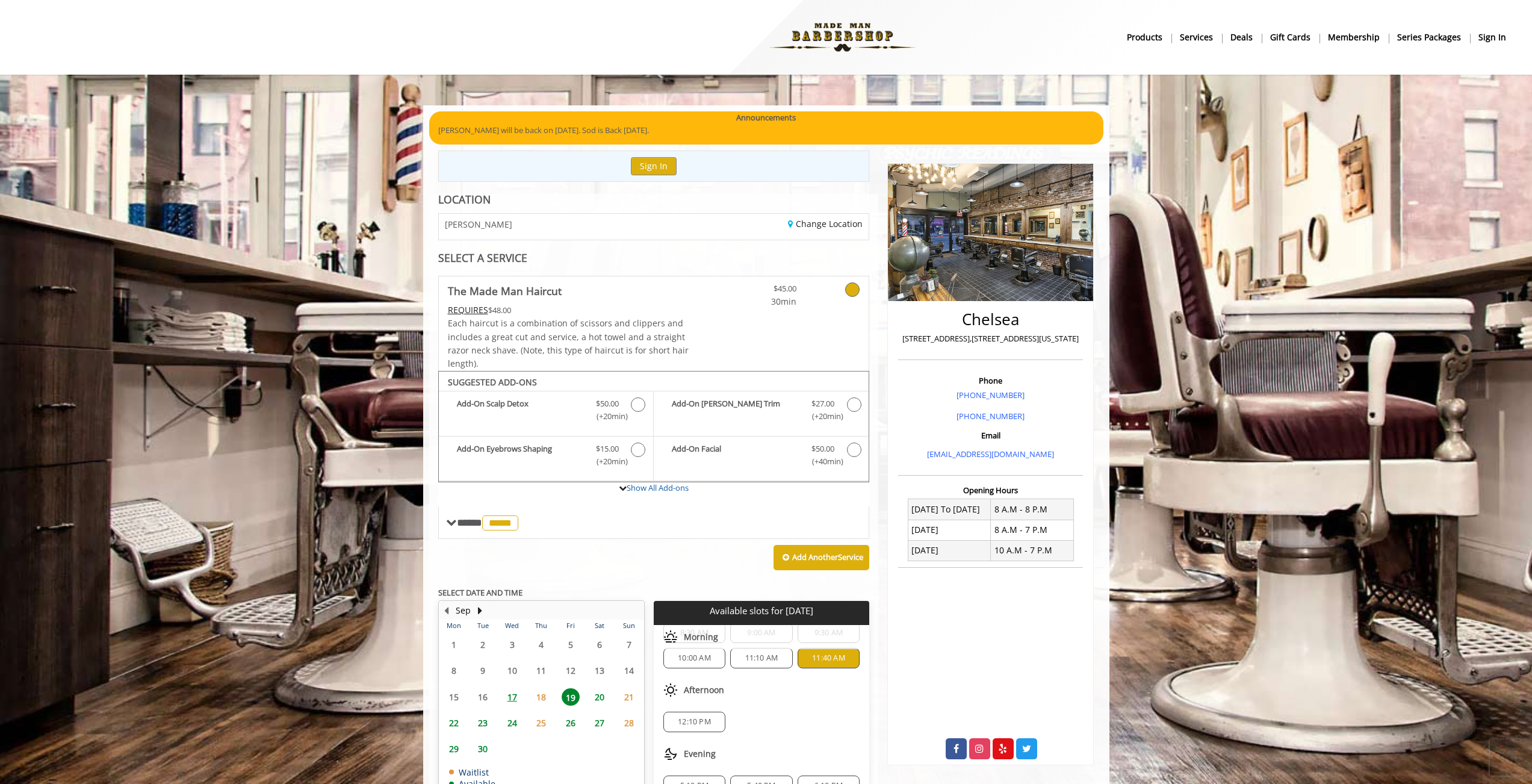
click at [1339, 32] on b "Membership" at bounding box center [1354, 37] width 52 height 13
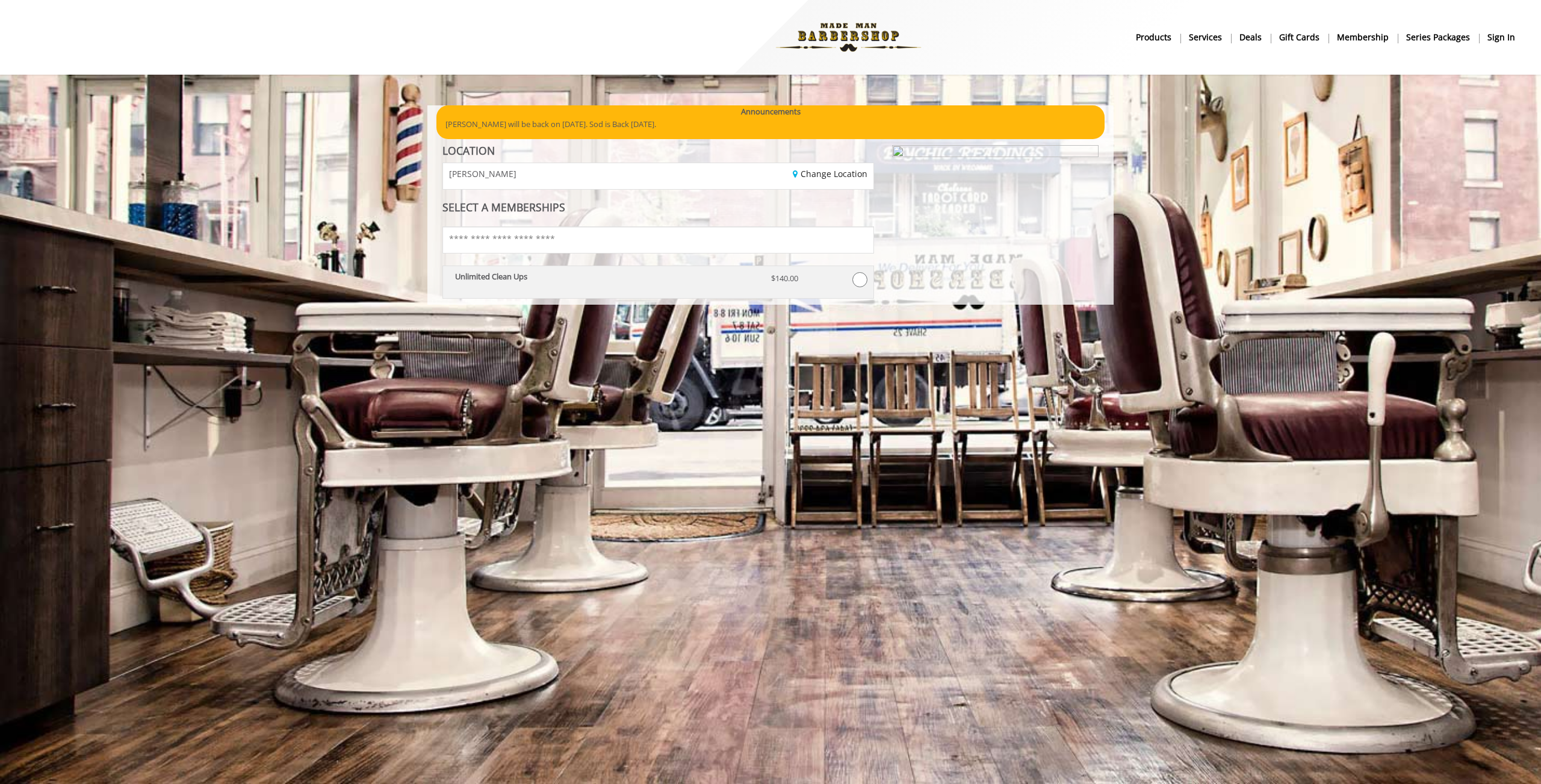
click at [629, 273] on p "Unlimited Clean Ups" at bounding box center [604, 276] width 298 height 8
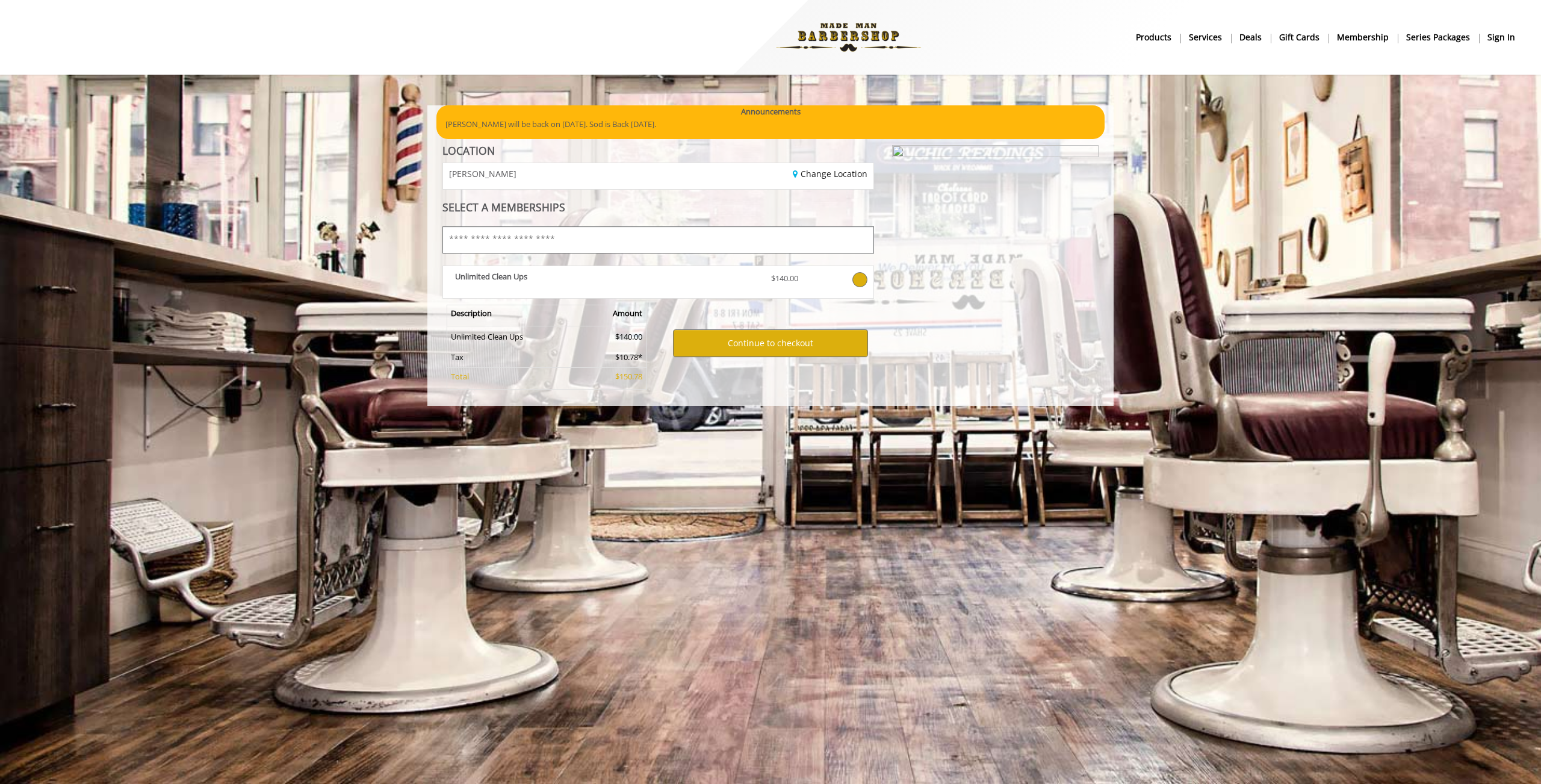
click at [631, 247] on input "text" at bounding box center [658, 239] width 432 height 27
click at [631, 246] on input "text" at bounding box center [658, 239] width 432 height 27
